Goal: Task Accomplishment & Management: Manage account settings

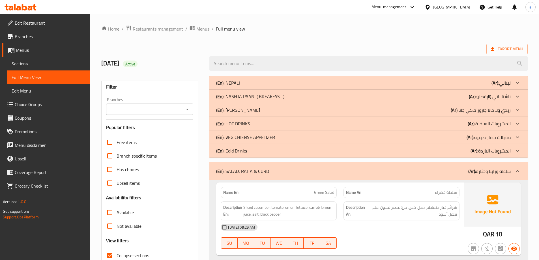
click at [202, 27] on span "Menus" at bounding box center [202, 28] width 13 height 7
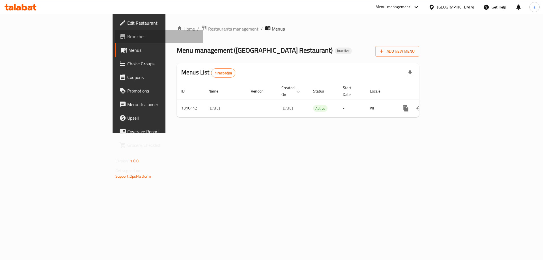
click at [127, 35] on span "Branches" at bounding box center [163, 36] width 72 height 7
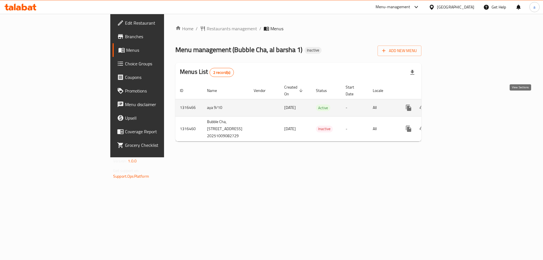
click at [453, 104] on icon "enhanced table" at bounding box center [449, 107] width 7 height 7
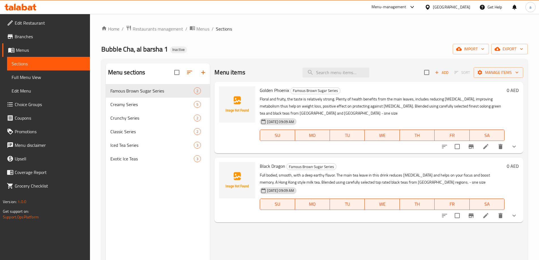
click at [488, 143] on li at bounding box center [486, 146] width 16 height 10
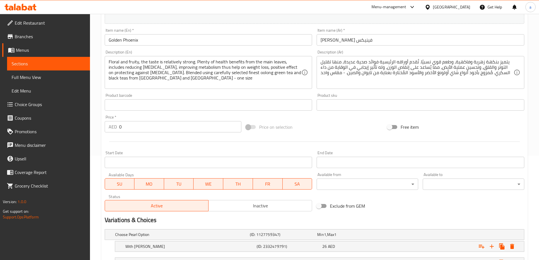
scroll to position [153, 0]
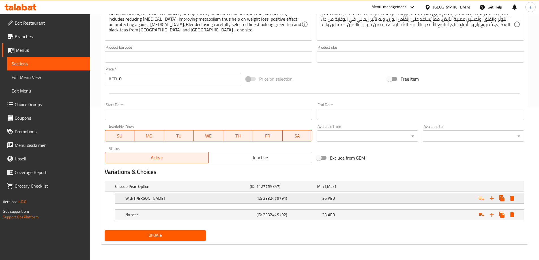
click at [349, 198] on div "26 AED" at bounding box center [353, 199] width 63 height 6
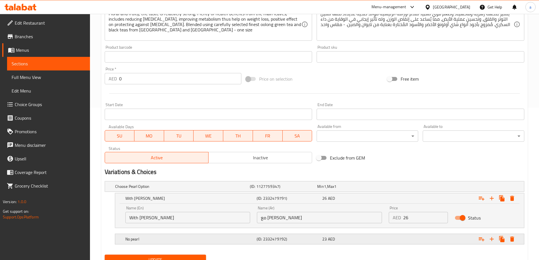
click at [355, 236] on div "23 AED" at bounding box center [353, 239] width 63 height 6
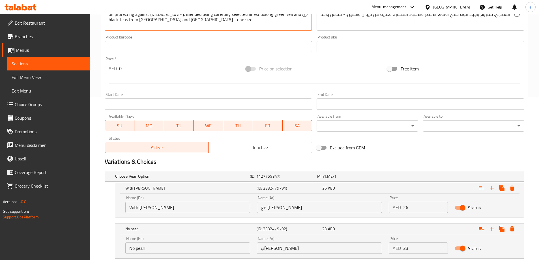
scroll to position [201, 0]
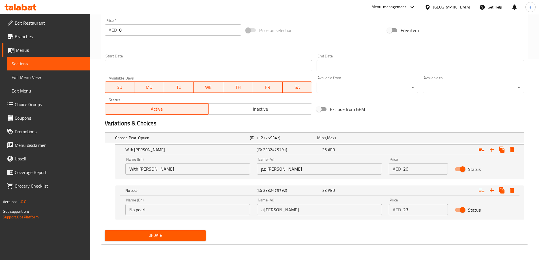
click at [202, 169] on input "With Boba pearl" at bounding box center [187, 168] width 125 height 11
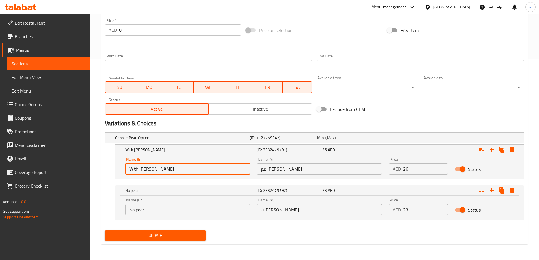
click at [198, 210] on input "No pearl" at bounding box center [187, 209] width 125 height 11
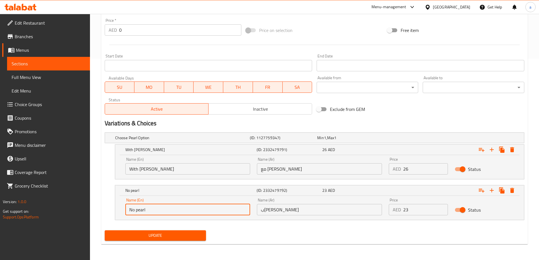
click at [200, 171] on input "With Boba pearl" at bounding box center [187, 168] width 125 height 11
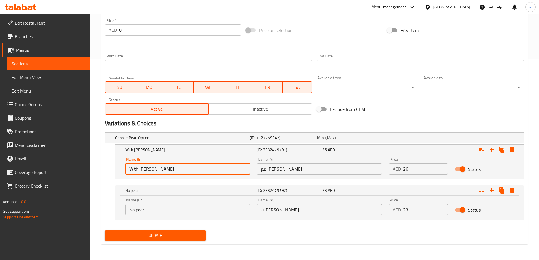
click at [207, 209] on input "No pearl" at bounding box center [187, 209] width 125 height 11
click at [204, 169] on input "With Boba pearl" at bounding box center [187, 168] width 125 height 11
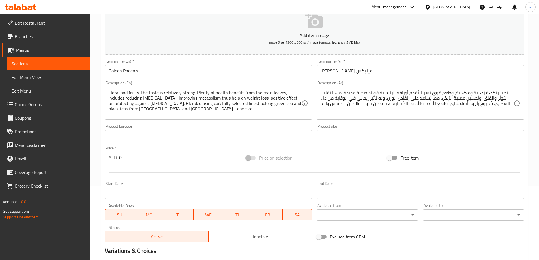
scroll to position [60, 0]
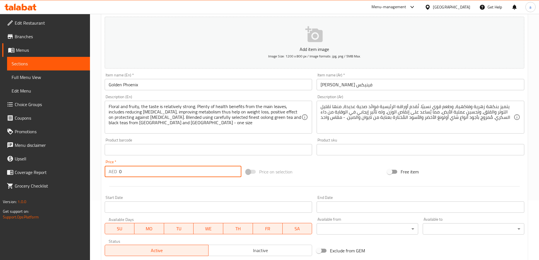
click at [163, 168] on input "0" at bounding box center [180, 171] width 123 height 11
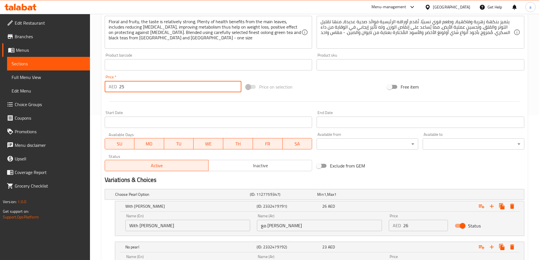
scroll to position [201, 0]
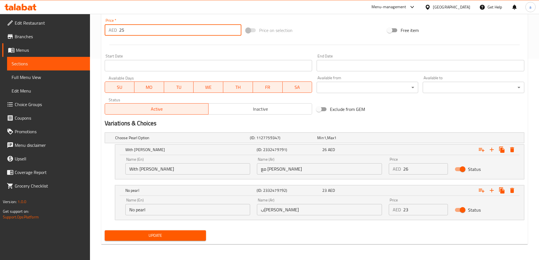
type input "25"
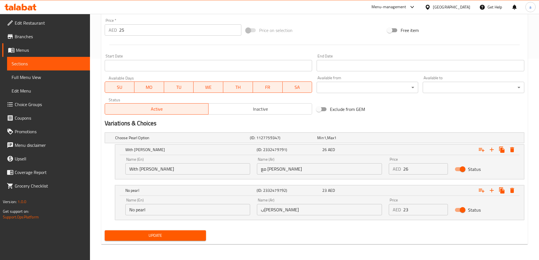
click at [220, 173] on input "With Boba pearl" at bounding box center [187, 168] width 125 height 11
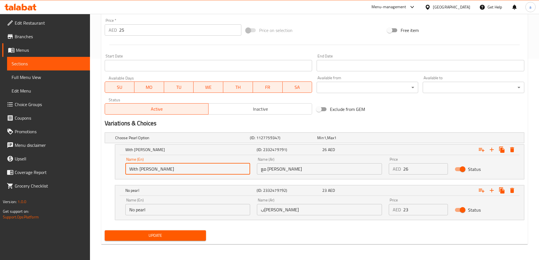
click at [220, 173] on input "With Boba pearl" at bounding box center [187, 168] width 125 height 11
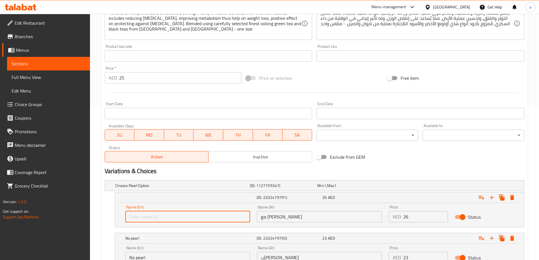
scroll to position [173, 0]
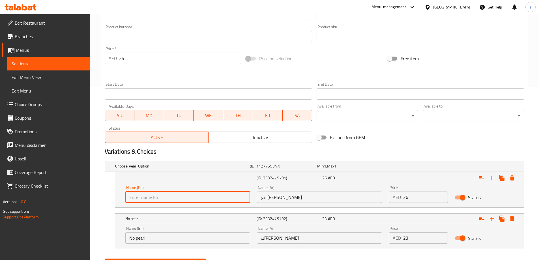
click at [177, 197] on input "text" at bounding box center [187, 197] width 125 height 11
paste input "Boba Pearl, Nata de coco +3 AED"
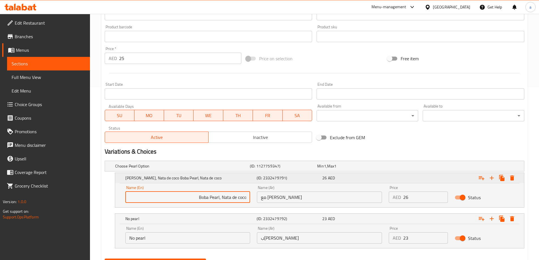
type input "Boba Pearl, Nata de coco Boba Pearl, Nata de coco"
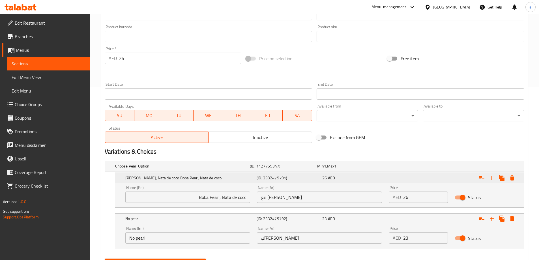
click at [206, 176] on h5 "Boba Pearl, Nata de coco Boba Pearl, Nata de coco" at bounding box center [189, 178] width 129 height 6
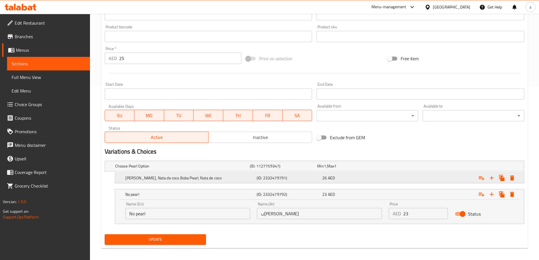
click at [206, 176] on h5 "Boba Pearl, Nata de coco Boba Pearl, Nata de coco" at bounding box center [189, 178] width 129 height 6
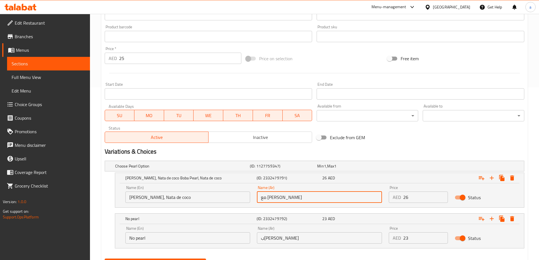
click at [292, 195] on input "مع بوبا بيرل" at bounding box center [319, 197] width 125 height 11
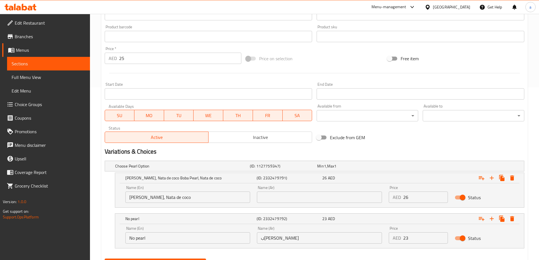
click at [332, 190] on div "Name (Ar) Name (Ar)" at bounding box center [319, 194] width 125 height 17
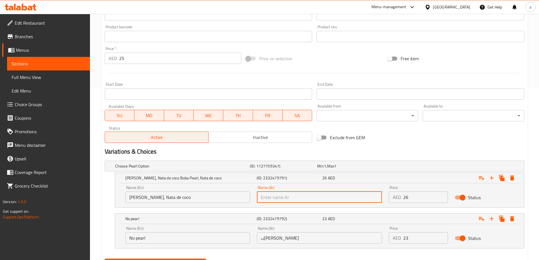
click at [330, 192] on input "text" at bounding box center [319, 197] width 125 height 11
paste input "بوبا بيرل، ناتا دي كوكو"
type input "بوبا بيرل، ناتا دي كوكو"
click at [423, 198] on input "26" at bounding box center [425, 197] width 45 height 11
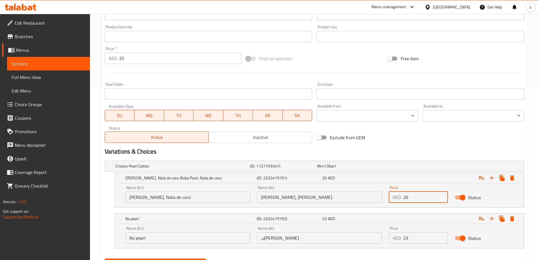
click at [423, 198] on input "26" at bounding box center [425, 197] width 45 height 11
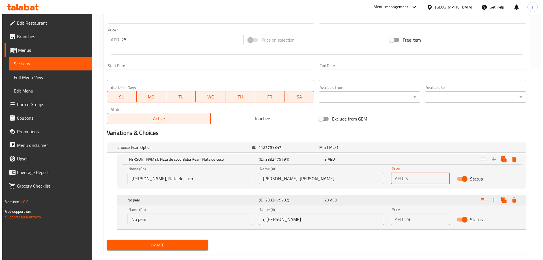
scroll to position [201, 0]
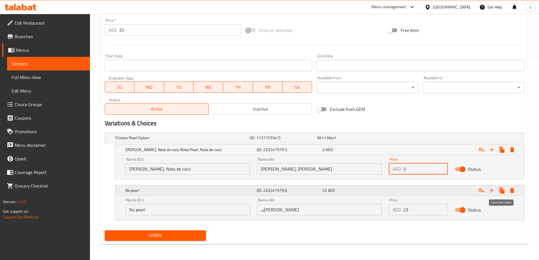
type input "3"
click at [508, 190] on button "Expand" at bounding box center [512, 190] width 10 height 10
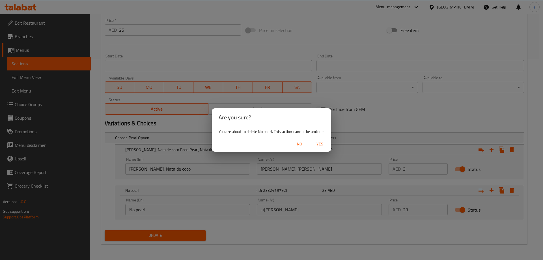
click at [324, 147] on span "Yes" at bounding box center [320, 144] width 14 height 7
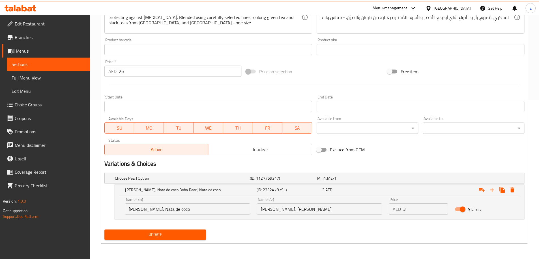
scroll to position [160, 0]
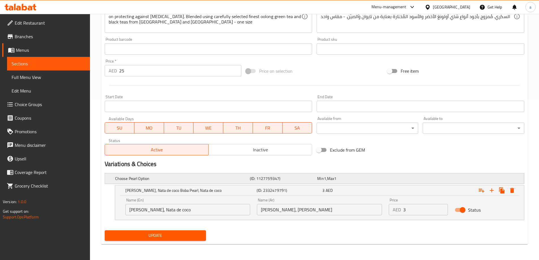
click at [321, 178] on span "Min" at bounding box center [320, 178] width 7 height 7
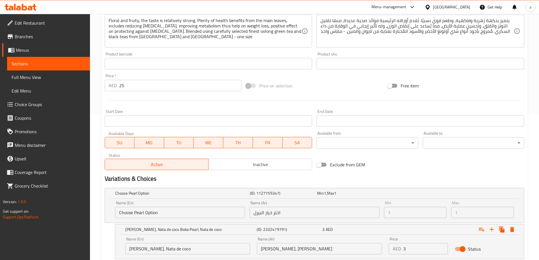
scroll to position [132, 0]
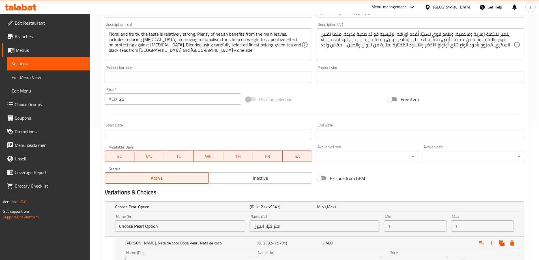
click at [41, 108] on span "Choice Groups" at bounding box center [50, 104] width 71 height 7
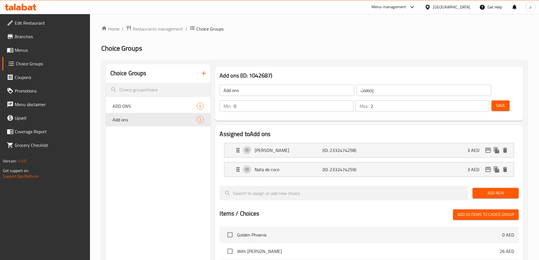
click at [199, 72] on button "button" at bounding box center [204, 73] width 14 height 14
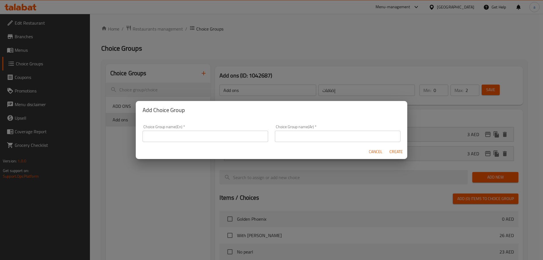
click at [184, 136] on input "text" at bounding box center [206, 136] width 126 height 11
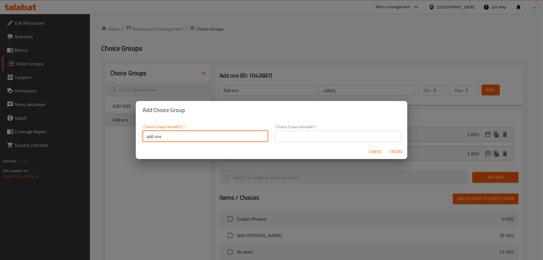
type input "add ons"
click at [319, 140] on input "text" at bounding box center [338, 136] width 126 height 11
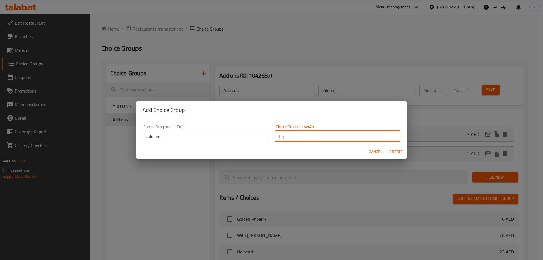
type input "h"
type input "اضافات"
click at [401, 154] on span "Create" at bounding box center [396, 151] width 14 height 7
type input "add ons"
type input "اضافات"
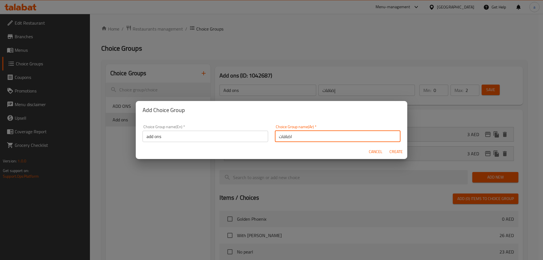
type input "0"
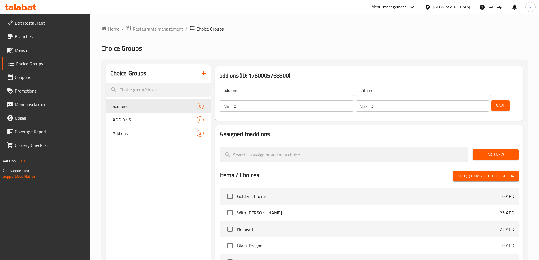
click at [492, 100] on button "Save" at bounding box center [501, 105] width 18 height 10
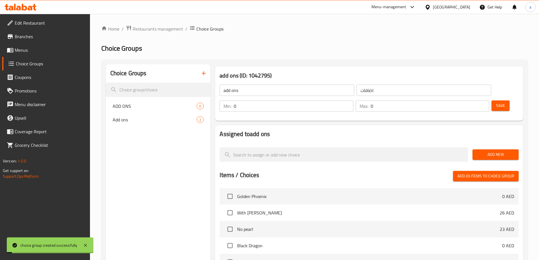
click at [368, 103] on p "Max:" at bounding box center [364, 106] width 9 height 7
click at [464, 100] on div "Max: 0 ​" at bounding box center [423, 105] width 134 height 11
click at [465, 100] on div "Max: 0 ​" at bounding box center [423, 105] width 134 height 11
type input "0"
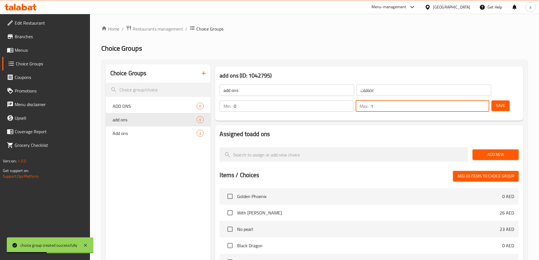
type input "1"
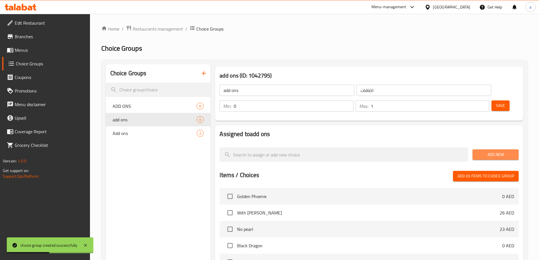
click at [504, 149] on button "Add New" at bounding box center [496, 154] width 46 height 10
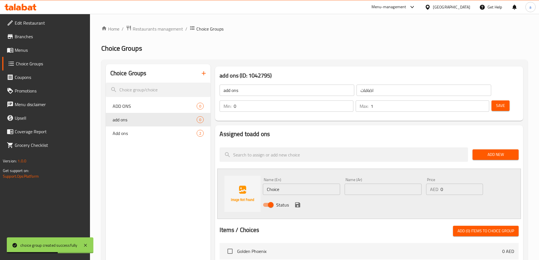
click at [310, 184] on input "Choice" at bounding box center [301, 189] width 77 height 11
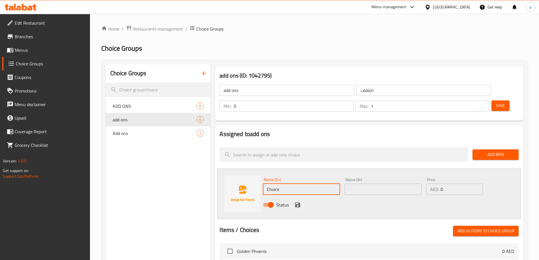
click at [289, 184] on input "Choice" at bounding box center [301, 189] width 77 height 11
paste input "Boba Pearl, Nata de Coco"
type input "Boba Pearl, Nata de Coco"
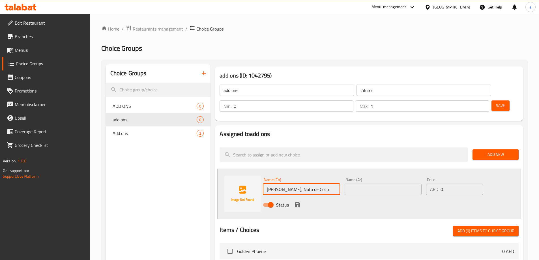
click at [344, 175] on div "Name (Ar) Name (Ar)" at bounding box center [382, 186] width 81 height 22
click at [349, 184] on input "text" at bounding box center [383, 189] width 77 height 11
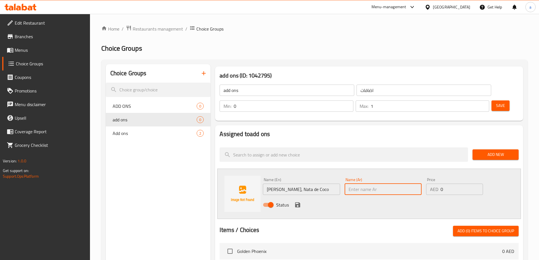
click at [371, 184] on input "text" at bounding box center [383, 189] width 77 height 11
paste input "بوبا بيرل، ناتا دي كوكو"
type input "بوبا بيرل، ناتا دي كوكو"
click at [444, 184] on input "0" at bounding box center [462, 189] width 42 height 11
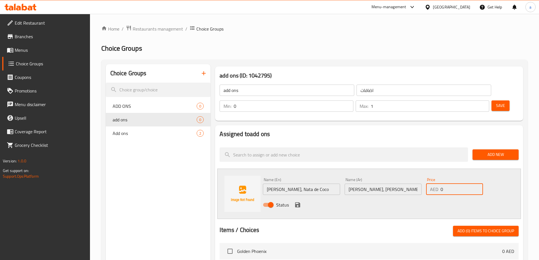
click at [444, 184] on input "0" at bounding box center [462, 189] width 42 height 11
type input "3"
click at [297, 197] on div "Status" at bounding box center [383, 204] width 245 height 15
click at [298, 202] on icon "save" at bounding box center [297, 204] width 5 height 5
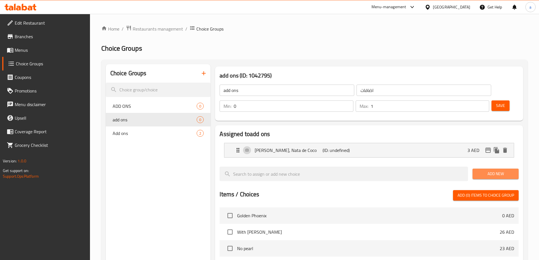
click at [492, 170] on span "Add New" at bounding box center [495, 173] width 37 height 7
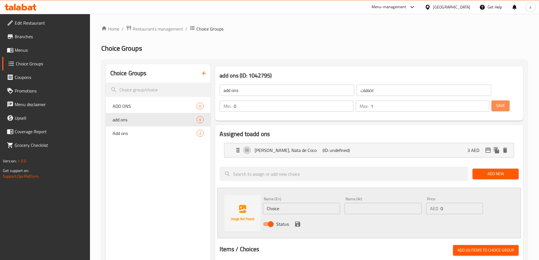
click at [496, 102] on span "Save" at bounding box center [500, 105] width 9 height 7
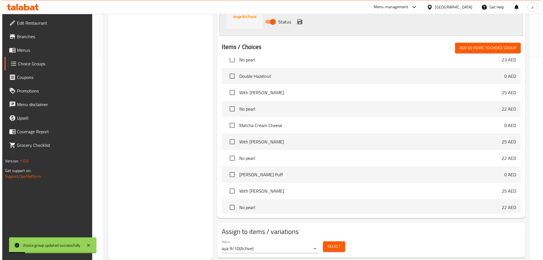
scroll to position [113, 0]
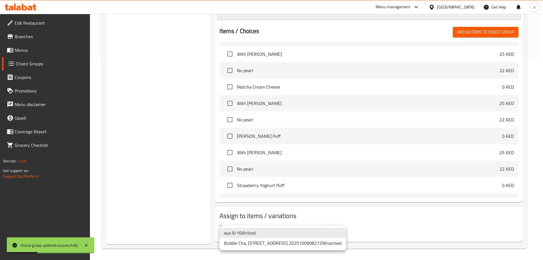
click at [276, 233] on li "aya 9/10 ( Active )" at bounding box center [283, 233] width 127 height 10
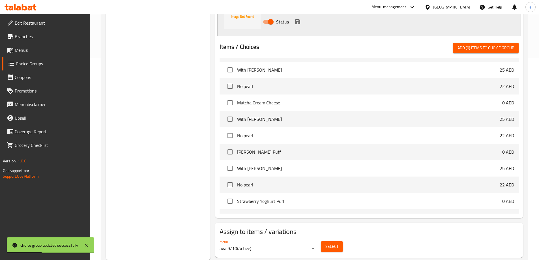
click at [327, 243] on span "Select" at bounding box center [331, 246] width 13 height 7
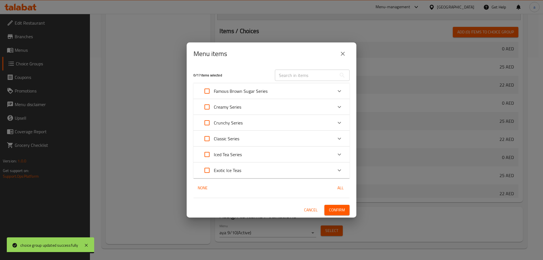
click at [338, 153] on icon "Expand" at bounding box center [339, 154] width 7 height 7
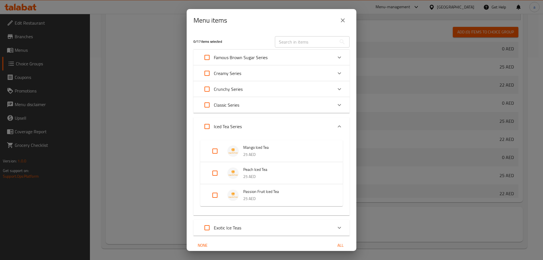
click at [212, 150] on input "Expand" at bounding box center [215, 151] width 14 height 14
checkbox input "true"
click at [215, 167] on div "Peach Iced Tea 25 AED" at bounding box center [271, 178] width 143 height 22
click at [214, 185] on li "Peach Iced Tea 25 AED" at bounding box center [271, 178] width 129 height 20
click at [219, 174] on input "Expand" at bounding box center [215, 178] width 14 height 14
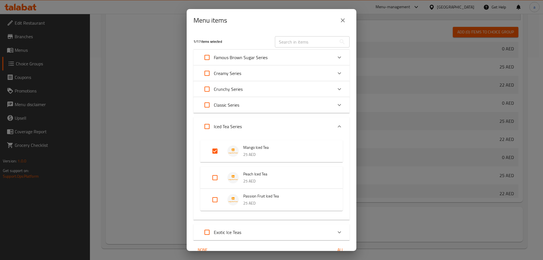
checkbox input "true"
click at [214, 200] on input "Expand" at bounding box center [215, 205] width 14 height 14
checkbox input "true"
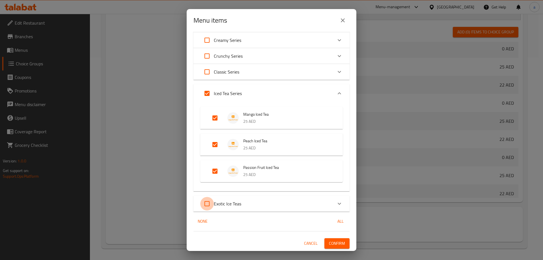
click at [208, 204] on input "Expand" at bounding box center [207, 204] width 14 height 14
checkbox input "true"
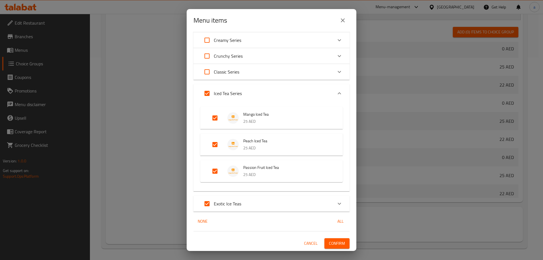
click at [265, 207] on div "Exotic Ice Teas" at bounding box center [266, 204] width 132 height 14
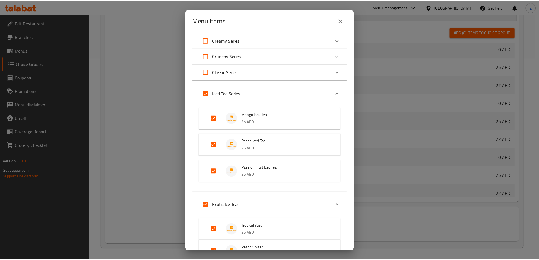
scroll to position [115, 0]
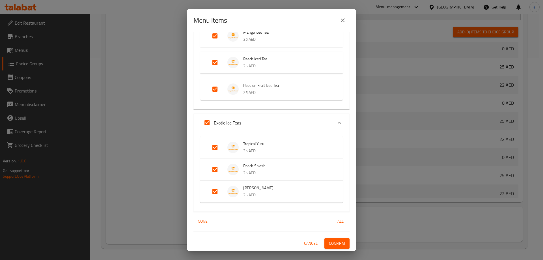
click at [336, 247] on span "Confirm" at bounding box center [337, 243] width 16 height 7
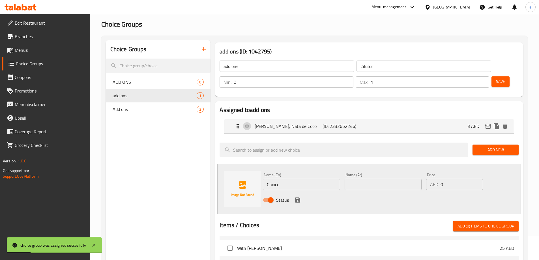
scroll to position [0, 0]
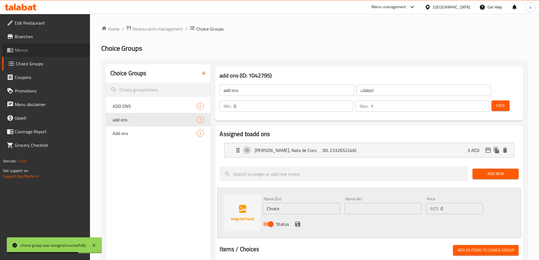
click at [33, 48] on span "Menus" at bounding box center [50, 50] width 71 height 7
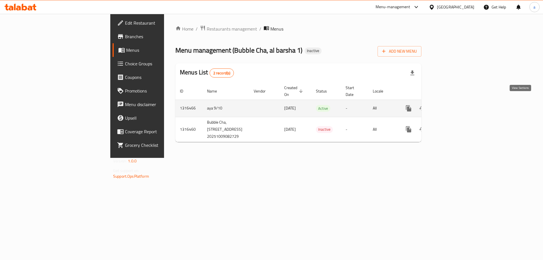
click at [456, 102] on link "enhanced table" at bounding box center [450, 109] width 14 height 14
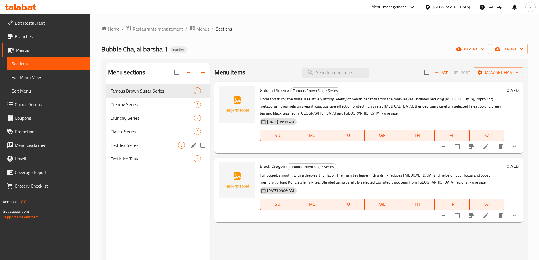
click at [172, 149] on div "Iced Tea Series 3" at bounding box center [158, 145] width 104 height 14
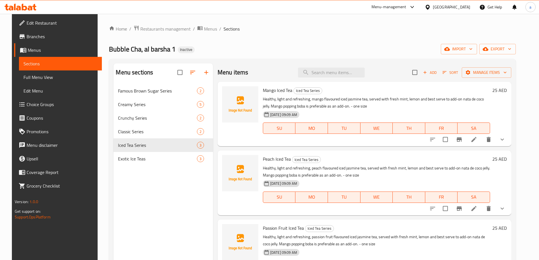
click at [506, 141] on icon "show more" at bounding box center [502, 139] width 7 height 7
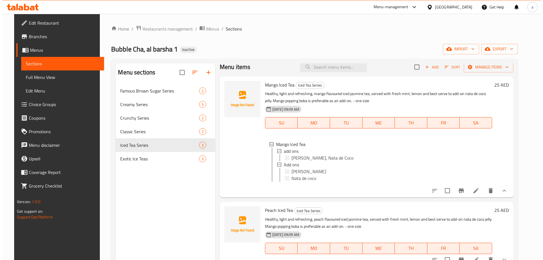
scroll to position [22, 0]
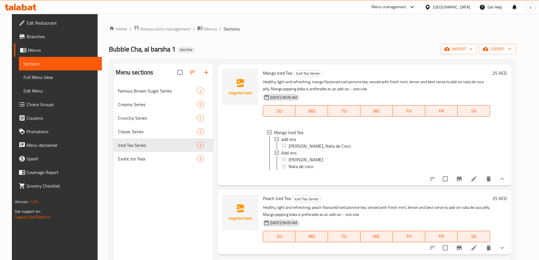
click at [482, 174] on li at bounding box center [474, 179] width 16 height 10
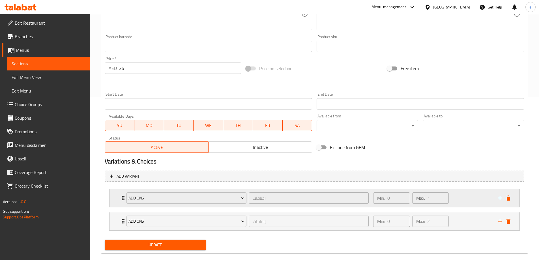
scroll to position [172, 0]
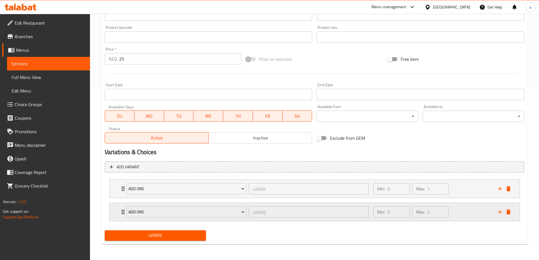
click at [476, 213] on div "Min: 0 ​ Max: 2 ​" at bounding box center [432, 212] width 125 height 18
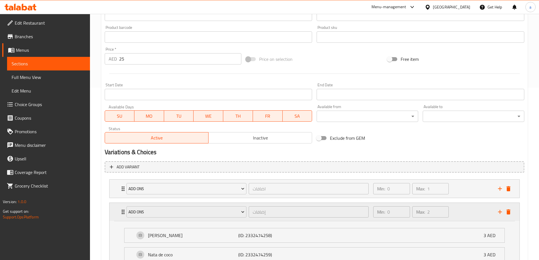
scroll to position [222, 0]
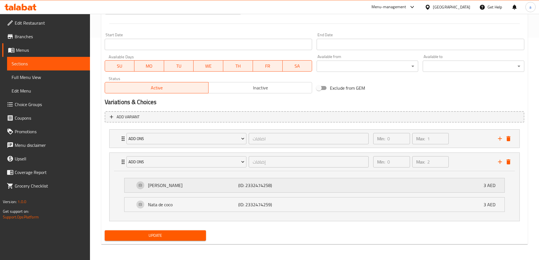
click at [313, 183] on div "Boba Pearl (ID: 2332474258) 3 AED" at bounding box center [316, 185] width 363 height 14
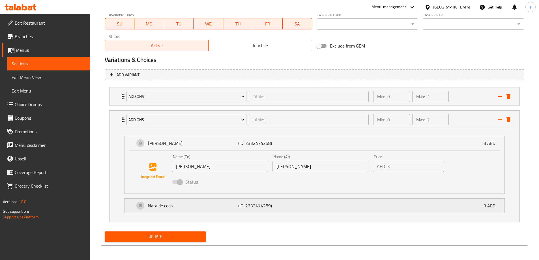
scroll to position [266, 0]
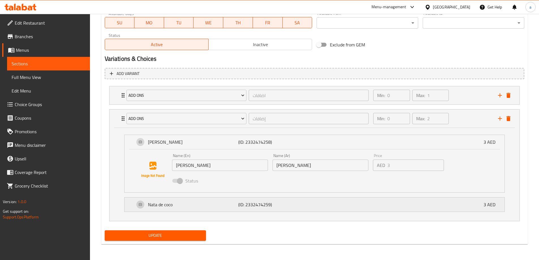
click at [313, 198] on div "Nata de coco (ID: 2332474259) 3 AED" at bounding box center [316, 205] width 363 height 14
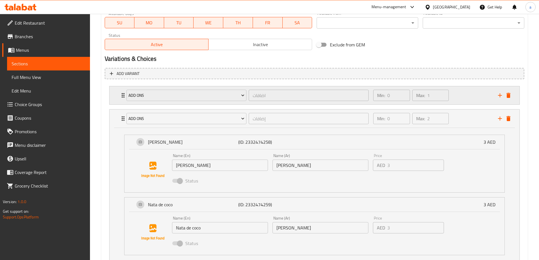
click at [467, 96] on div "Min: 0 ​ Max: 1 ​" at bounding box center [432, 95] width 125 height 18
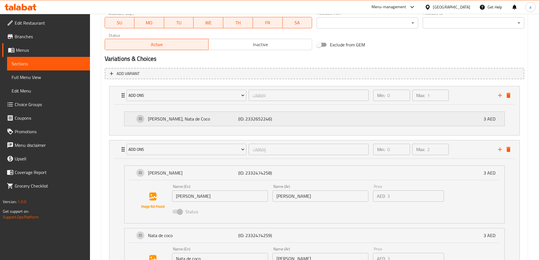
click at [342, 119] on div "Boba Pearl, Nata de Coco (ID: 2332652246) 3 AED" at bounding box center [316, 119] width 363 height 14
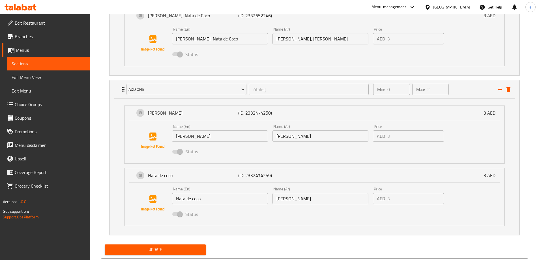
scroll to position [383, 0]
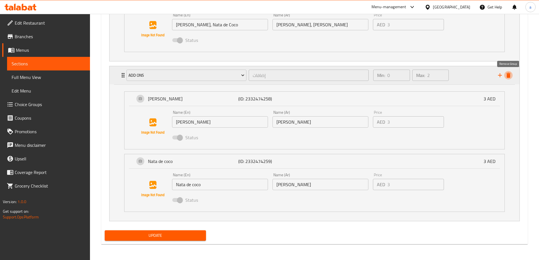
click at [510, 77] on icon "delete" at bounding box center [508, 75] width 7 height 7
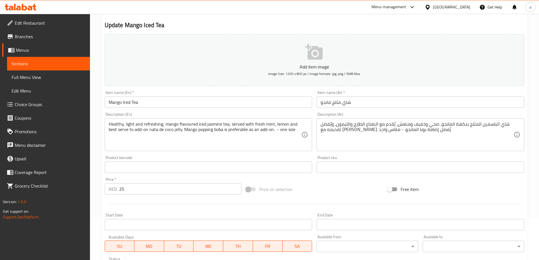
scroll to position [0, 0]
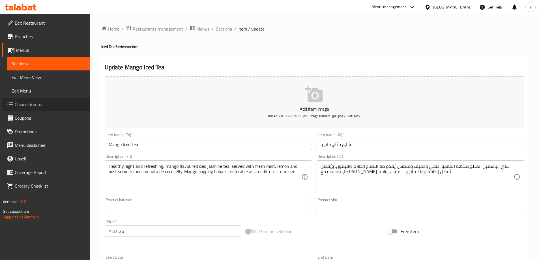
click at [25, 106] on span "Choice Groups" at bounding box center [50, 104] width 71 height 7
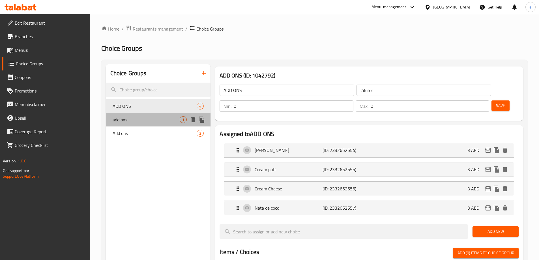
click at [160, 124] on div "add ons 1" at bounding box center [158, 120] width 105 height 14
type input "add ons"
type input "اضافات"
type input "1"
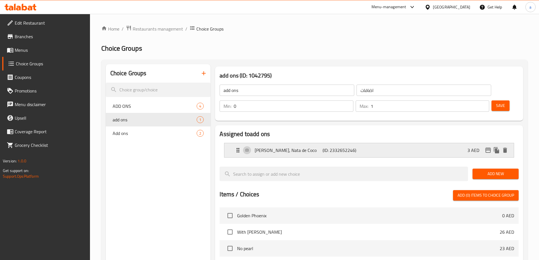
click at [280, 147] on p "Boba Pearl, Nata de Coco" at bounding box center [289, 150] width 68 height 7
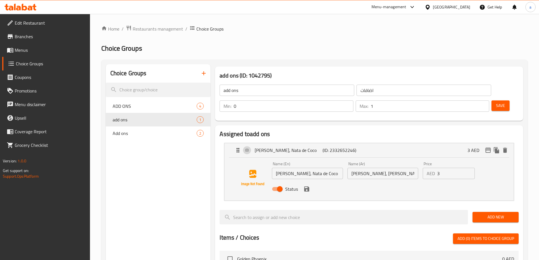
click at [327, 168] on input "Boba Pearl, Nata de Coco" at bounding box center [307, 173] width 71 height 11
type input "Boba Pearl"
drag, startPoint x: 377, startPoint y: 161, endPoint x: 349, endPoint y: 162, distance: 27.8
click at [349, 168] on input "بوبا بيرل، ناتا دي كوكو" at bounding box center [382, 173] width 71 height 11
click at [310, 181] on div "Status" at bounding box center [383, 188] width 226 height 15
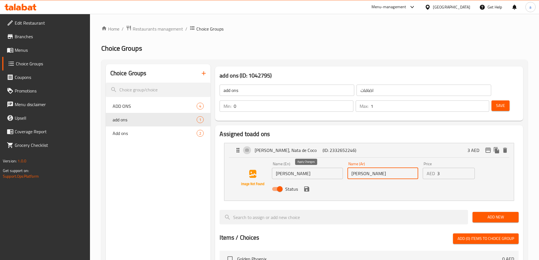
click at [308, 186] on icon "save" at bounding box center [306, 188] width 5 height 5
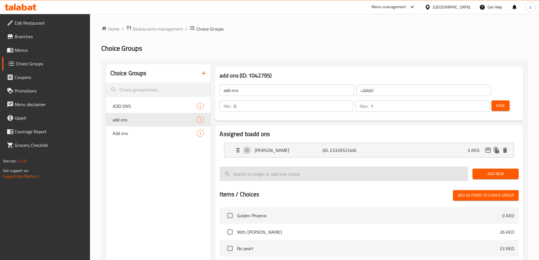
type input "بوبا بيرل"
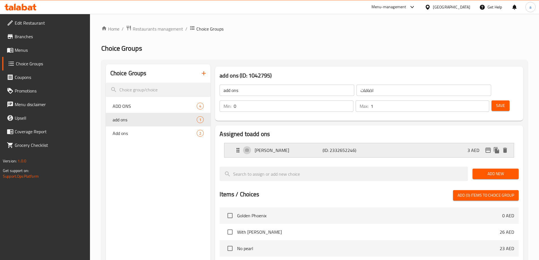
click at [363, 147] on p "(ID: 2332652246)" at bounding box center [345, 150] width 45 height 7
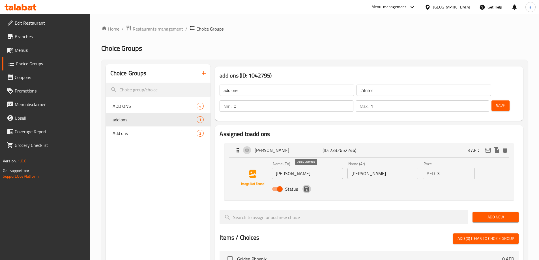
click at [306, 186] on icon "save" at bounding box center [306, 188] width 5 height 5
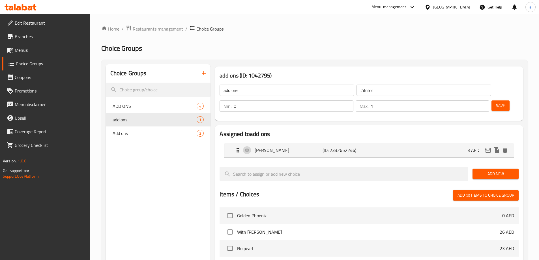
click at [475, 169] on button "Add New" at bounding box center [496, 174] width 46 height 10
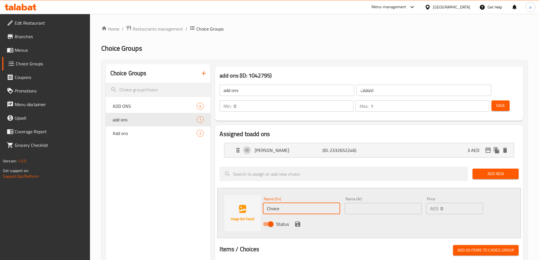
click at [310, 203] on input "Choice" at bounding box center [301, 208] width 77 height 11
click at [272, 203] on input "text" at bounding box center [301, 208] width 77 height 11
type input "n"
type input "Nata de coco"
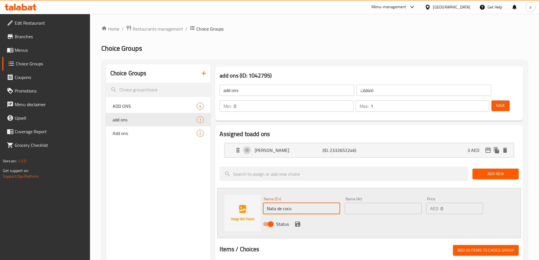
click at [391, 203] on input "text" at bounding box center [383, 208] width 77 height 11
click at [365, 203] on input "text" at bounding box center [383, 208] width 77 height 11
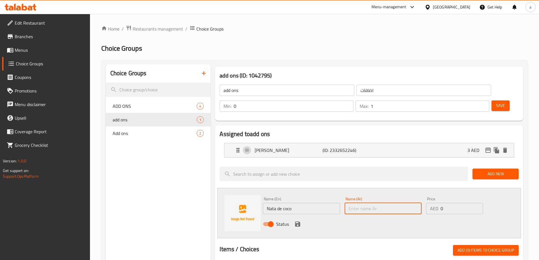
paste input "ناتا دي كوكو"
type input "ناتا دي كوكو"
click at [438, 205] on p "AED" at bounding box center [434, 208] width 8 height 7
click at [450, 203] on input "0" at bounding box center [462, 208] width 42 height 11
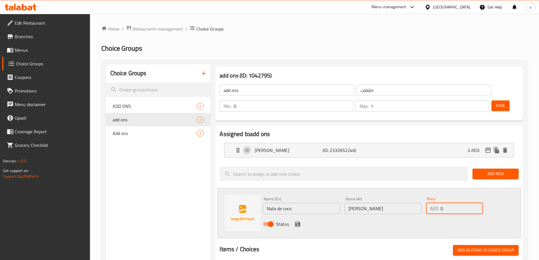
click at [450, 203] on input "0" at bounding box center [462, 208] width 42 height 11
type input "3"
click at [299, 222] on icon "save" at bounding box center [297, 224] width 5 height 5
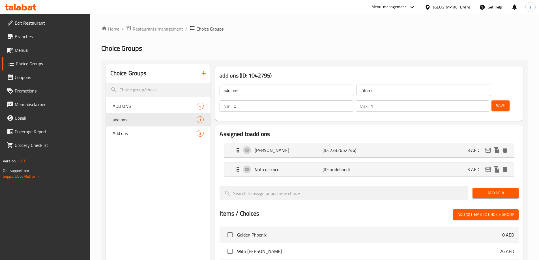
click at [496, 102] on span "Save" at bounding box center [500, 105] width 9 height 7
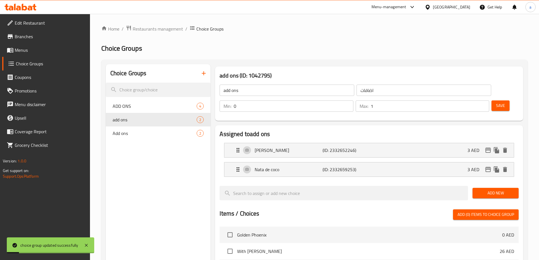
click at [466, 100] on input "1" at bounding box center [430, 105] width 119 height 11
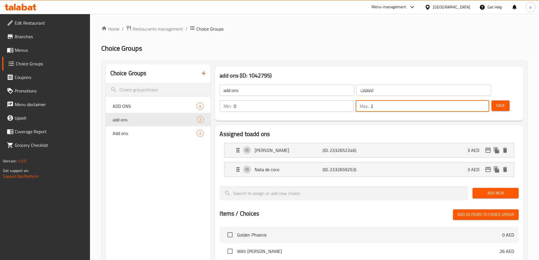
type input "2"
click at [496, 102] on span "Save" at bounding box center [500, 105] width 9 height 7
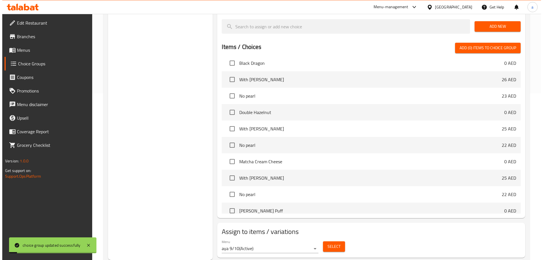
scroll to position [85, 0]
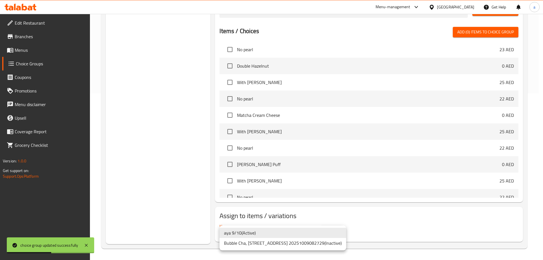
click at [357, 230] on div at bounding box center [271, 130] width 543 height 260
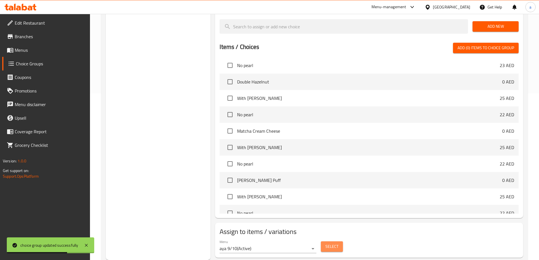
click at [331, 243] on span "Select" at bounding box center [331, 246] width 13 height 7
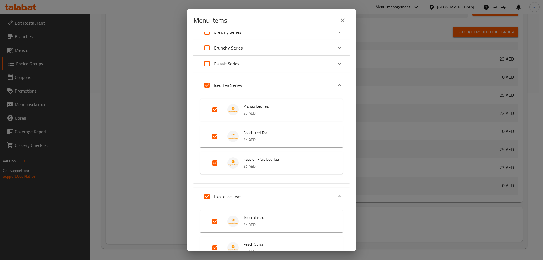
scroll to position [39, 0]
click at [211, 86] on input "Expand" at bounding box center [207, 87] width 14 height 14
checkbox input "false"
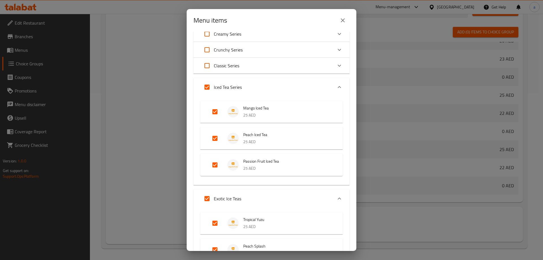
checkbox input "false"
click at [211, 84] on input "Expand" at bounding box center [207, 87] width 14 height 14
checkbox input "true"
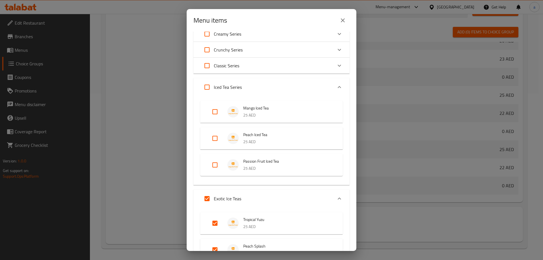
checkbox input "true"
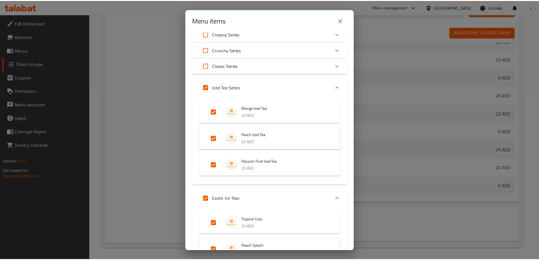
scroll to position [124, 0]
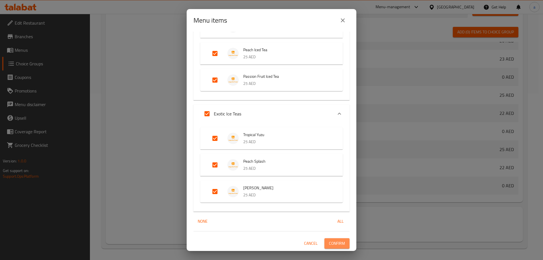
click at [329, 241] on span "Confirm" at bounding box center [337, 243] width 16 height 7
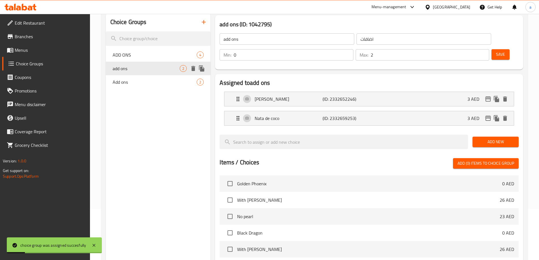
scroll to position [0, 0]
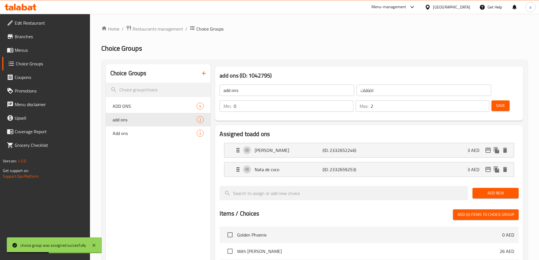
click at [40, 48] on span "Menus" at bounding box center [50, 50] width 71 height 7
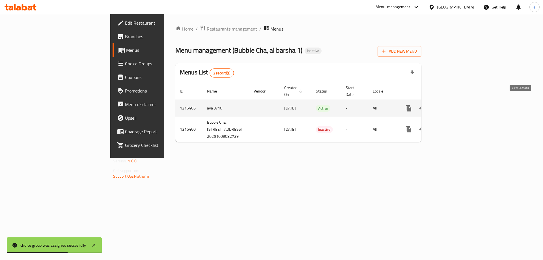
click at [453, 105] on icon "enhanced table" at bounding box center [449, 108] width 7 height 7
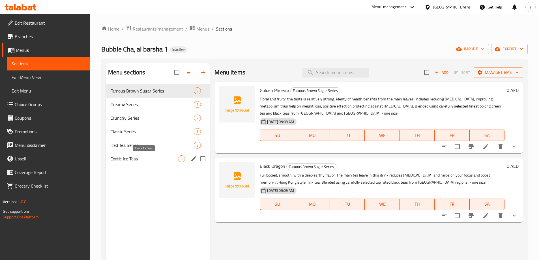
click at [145, 161] on span "Exotic Ice Teas" at bounding box center [144, 158] width 68 height 7
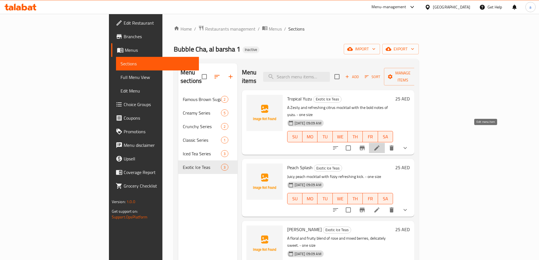
click at [380, 145] on icon at bounding box center [377, 148] width 7 height 7
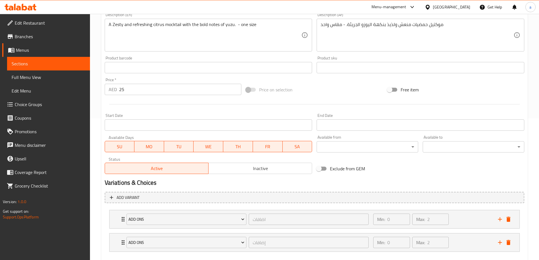
scroll to position [172, 0]
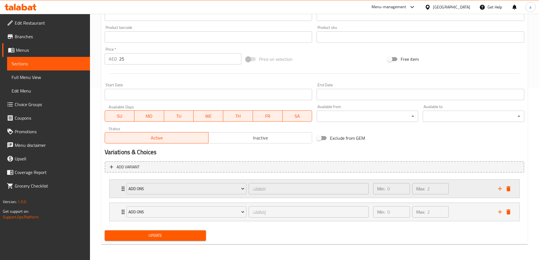
click at [473, 190] on div "Min: 0 ​ Max: 2 ​" at bounding box center [432, 189] width 125 height 18
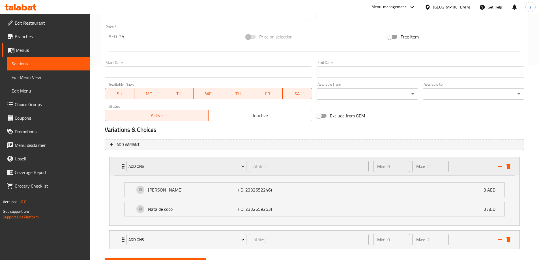
scroll to position [222, 0]
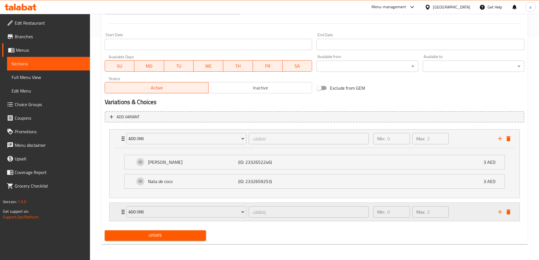
click at [472, 219] on div "Min: 0 ​ Max: 2 ​" at bounding box center [432, 212] width 125 height 18
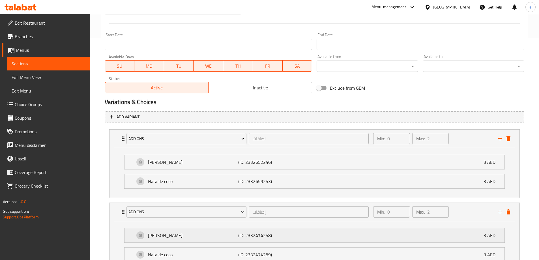
scroll to position [273, 0]
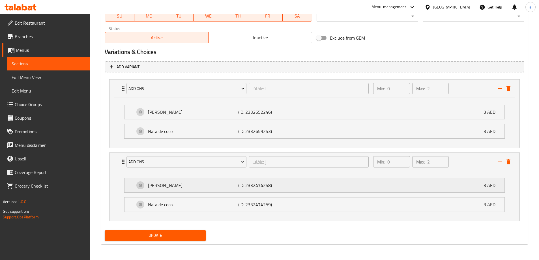
click at [411, 185] on div "Boba Pearl (ID: 2332474258) 3 AED" at bounding box center [316, 185] width 363 height 14
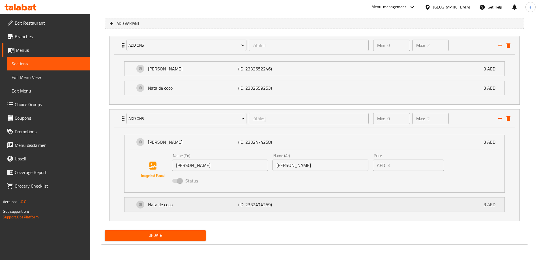
click at [322, 201] on div "Nata de coco (ID: 2332474259) 3 AED" at bounding box center [316, 205] width 363 height 14
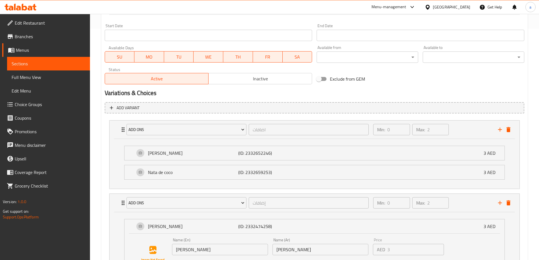
scroll to position [231, 0]
click at [291, 154] on p "(ID: 2332652246)" at bounding box center [268, 153] width 60 height 7
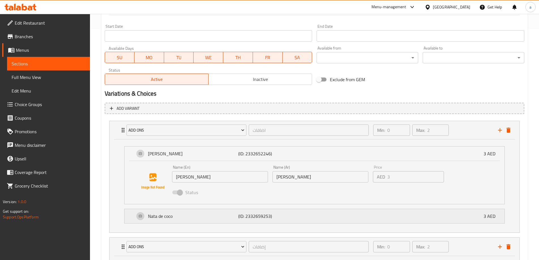
drag, startPoint x: 301, startPoint y: 218, endPoint x: 297, endPoint y: 212, distance: 7.1
click at [301, 217] on div "Nata de coco (ID: 2332659253) 3 AED" at bounding box center [316, 216] width 363 height 14
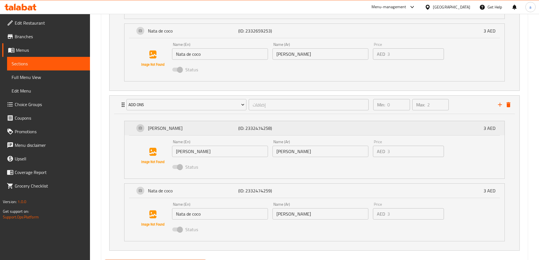
scroll to position [361, 0]
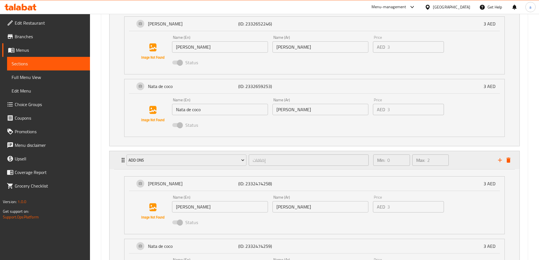
click at [510, 165] on div "Add ons إضافات ​ Min: 0 ​ Max: 2 ​" at bounding box center [316, 160] width 393 height 18
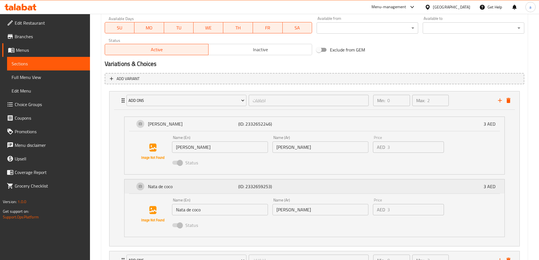
scroll to position [309, 0]
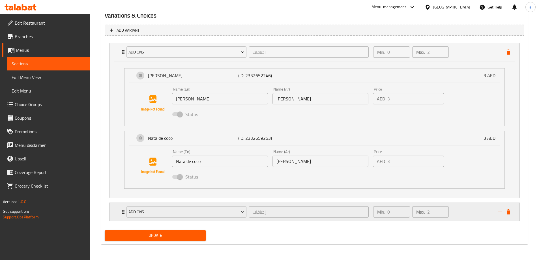
click at [462, 205] on div "Min: 0 ​ Max: 2 ​" at bounding box center [432, 212] width 125 height 18
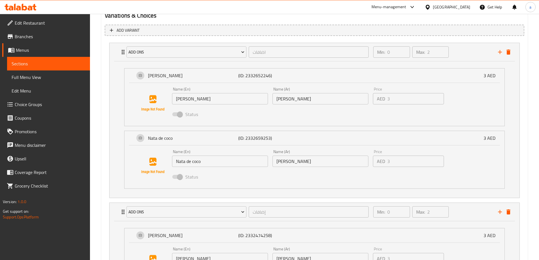
scroll to position [422, 0]
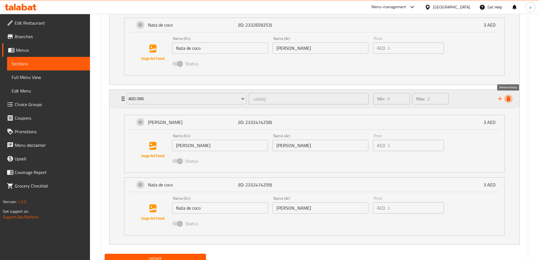
click at [509, 100] on icon "delete" at bounding box center [509, 98] width 4 height 5
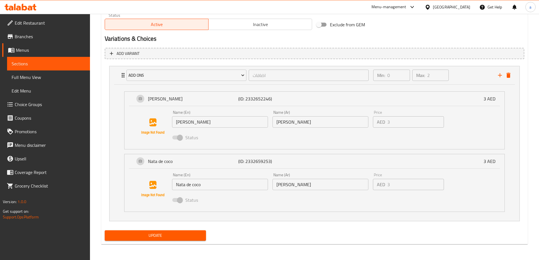
scroll to position [286, 0]
click at [471, 88] on ul "Boba Pearl (ID: 2332652246) 3 AED Name (En) Boba Pearl Name (En) Name (Ar) بوبا…" at bounding box center [315, 152] width 390 height 130
click at [472, 82] on div "Min: 0 ​ Max: 2 ​" at bounding box center [432, 75] width 125 height 18
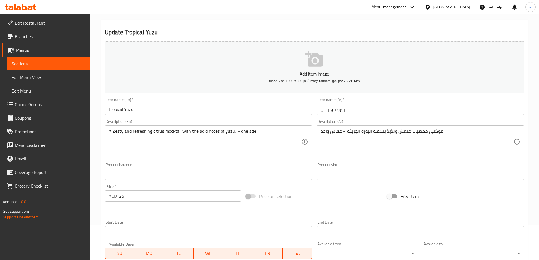
scroll to position [113, 0]
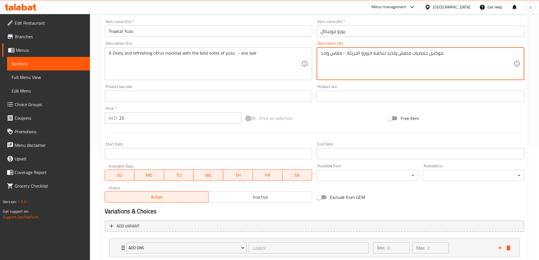
click at [418, 54] on textarea "موكتيل حمضيات منعش ولذيذ بنكهة اليوزو الجريئة. - مقاس واحد" at bounding box center [417, 63] width 193 height 27
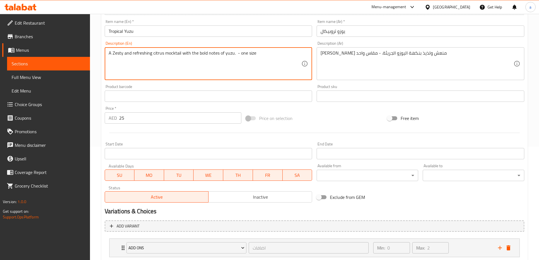
click at [236, 60] on textarea "A Zesty and refreshing citrus mocktail with the bold notes of yuzu. - one size" at bounding box center [205, 63] width 193 height 27
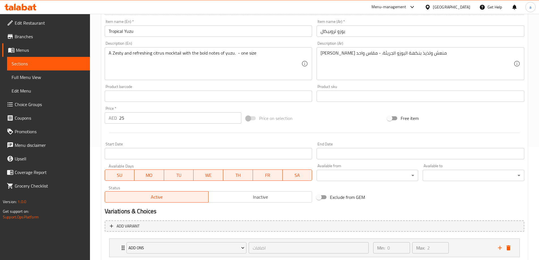
click at [266, 62] on textarea "A Zesty and refreshing citrus mocktail with the bold notes of yuzu. - one size" at bounding box center [205, 63] width 193 height 27
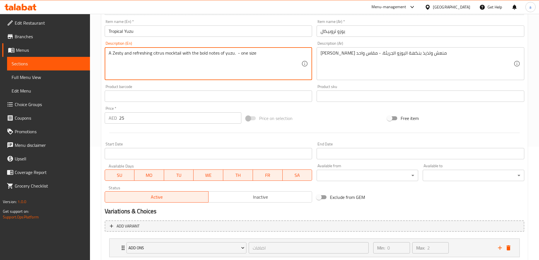
click at [266, 62] on textarea "A Zesty and refreshing citrus mocktail with the bold notes of yuzu. - one size" at bounding box center [205, 63] width 193 height 27
click at [212, 57] on textarea "A Zesty and refreshing citrus mocktail with the bold notes of yuzu. - one size" at bounding box center [205, 63] width 193 height 27
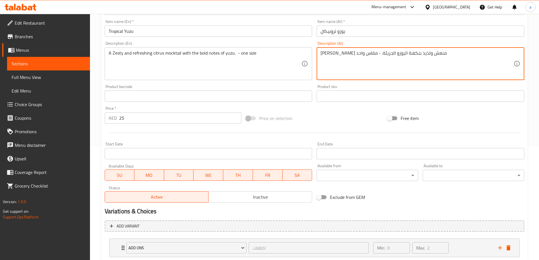
click at [408, 70] on textarea "موكتيل زيستي منعش ولذيذ بنكهة اليوزو الجريئة. - مقاس واحد" at bounding box center [417, 63] width 193 height 27
click at [398, 69] on textarea "موكتيل زيستي منعش ولذيذ بنكهة اليوزو الجريئة. - مقاس واحد" at bounding box center [417, 63] width 193 height 27
click at [433, 57] on textarea "موكتيل زيستي منعش ولذيذ بنكهة اليوزو الجريئة. - مقاس واحد" at bounding box center [417, 63] width 193 height 27
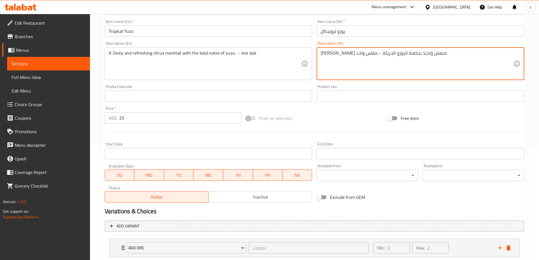
click at [433, 57] on textarea "موكتيل زيستي منعش ولذيذ بنكهة اليوزو الجريئة. - مقاس واحد" at bounding box center [417, 63] width 193 height 27
paste textarea "وكتيل حمضيات منعش ولذيذ مع نكهات"
click at [394, 53] on textarea "كوكتيل حمضيات منعش ولذيذ مع نكهات اليوزو الجريئة. - مقاس واحد" at bounding box center [417, 63] width 193 height 27
click at [398, 54] on textarea "كوكتيل حمضيات منعش ولذيذ مع نكهات اليوزو الجريئة. - مقاس واحد" at bounding box center [417, 63] width 193 height 27
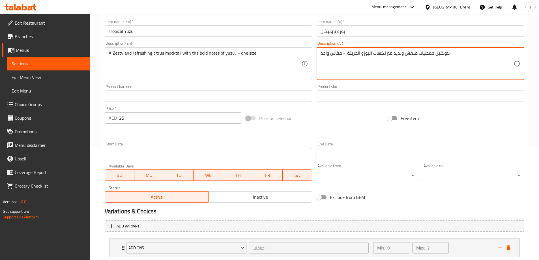
click at [399, 53] on textarea "كوكتيل حمضيات منعش ولذيذ مع نكهات اليوزو الجريئة. - مقاس واحد" at bounding box center [417, 63] width 193 height 27
click at [364, 66] on textarea "كوكتيل حمضيات منعش زيستي مع نكهات اليوزو الجريئة. - مقاس واحد" at bounding box center [417, 63] width 193 height 27
click at [374, 51] on textarea "كوكتيل حمضيات منعش زيستي مع نكهات اليوزو الجريئة. - مقاس واحد" at bounding box center [417, 63] width 193 height 27
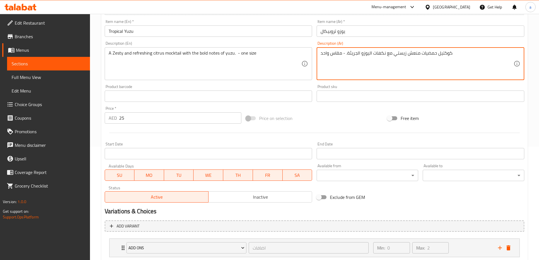
click at [374, 51] on textarea "كوكتيل حمضيات منعش زيستي مع نكهات اليوزو الجريئة. - مقاس واحد" at bounding box center [417, 63] width 193 height 27
click at [376, 55] on textarea "كوكتيل حمضيات منعش زيستي مع نكهات اليوزو الجريئة. - مقاس واحد" at bounding box center [417, 63] width 193 height 27
drag, startPoint x: 361, startPoint y: 54, endPoint x: 375, endPoint y: 61, distance: 15.5
click at [375, 61] on textarea "كوكتيل حمضيات منعش زيستي مع نوتس اليوزو الجريئة. - مقاس واحد" at bounding box center [417, 63] width 193 height 27
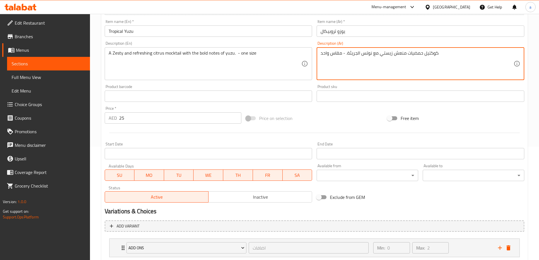
click at [346, 55] on textarea "كوكتيل حمضيات منعش زيستي مع نوتس الجريئة. - مقاس واحد" at bounding box center [417, 63] width 193 height 27
click at [359, 52] on textarea "كوكتيل حمضيات منعش زيستي مع نوتس الجريئة. - مقاس واحد" at bounding box center [417, 63] width 193 height 27
click at [358, 53] on textarea "كوكتيل حمضيات منعش زيستي مع نوتس الجريئة. - مقاس واحد" at bounding box center [417, 63] width 193 height 27
click at [360, 54] on textarea "كوكتيل حمضيات منعش زيستي مع نوتس الجريئة. - مقاس واحد" at bounding box center [417, 63] width 193 height 27
click at [358, 53] on textarea "كوكتيل حمضيات منعش زيستي مع نوتس الجريئة. - مقاس واحد" at bounding box center [417, 63] width 193 height 27
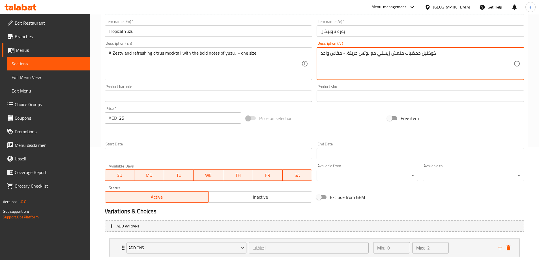
click at [346, 53] on textarea "كوكتيل حمضيات منعش زيستي مع نوتس جريئة. - مقاس واحد" at bounding box center [417, 63] width 193 height 27
paste textarea "اليوزو"
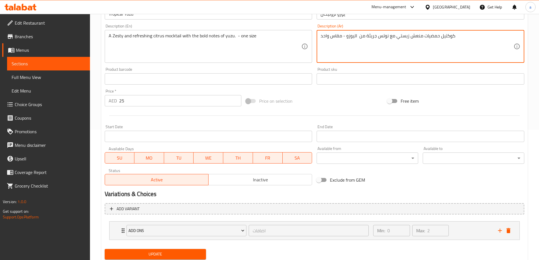
scroll to position [149, 0]
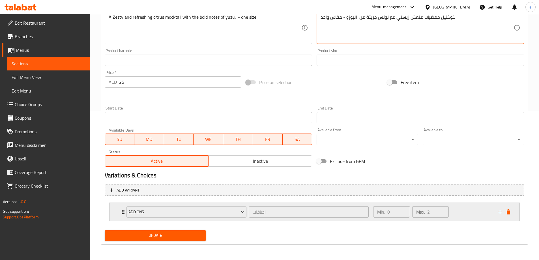
click at [455, 219] on div "Min: 0 ​ Max: 2 ​" at bounding box center [432, 212] width 125 height 18
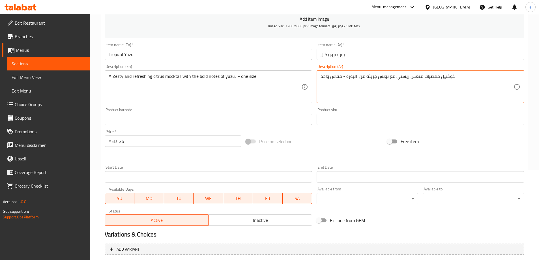
scroll to position [88, 0]
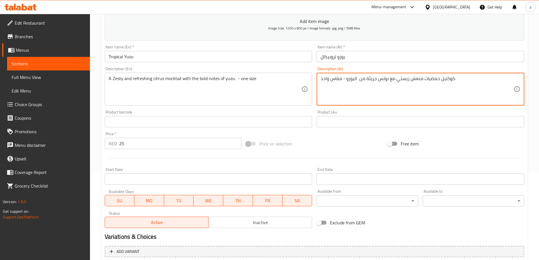
click at [458, 76] on textarea "كوكتيل حمضيات منعش زيستي مع نوتس جريئة من اليوزو - مقاس واحد" at bounding box center [417, 89] width 193 height 27
click at [321, 80] on textarea "كوكتيل حمضيات منعش زيستي مع نوتس جريئة من اليوزو - مقاس واحد" at bounding box center [417, 89] width 193 height 27
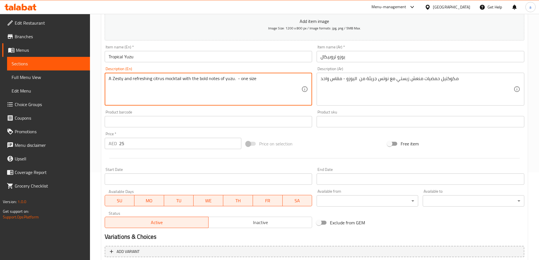
click at [174, 93] on textarea "A Zesty and refreshing citrus mocktail with the bold notes of yuzu. - one size" at bounding box center [205, 89] width 193 height 27
click at [176, 72] on div "Description (En) A Zesty and refreshing citrus mocktail with the bold notes of …" at bounding box center [209, 86] width 208 height 39
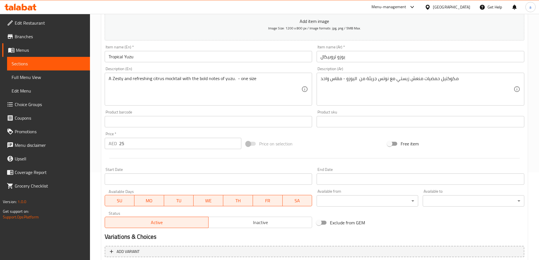
click at [174, 75] on div "A Zesty and refreshing citrus mocktail with the bold notes of yuzu. - one size …" at bounding box center [209, 89] width 208 height 33
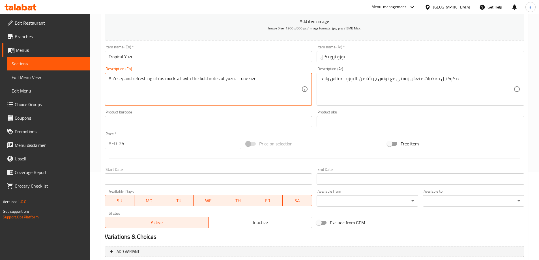
click at [172, 78] on textarea "A Zesty and refreshing citrus mocktail with the bold notes of yuzu. - one size" at bounding box center [205, 89] width 193 height 27
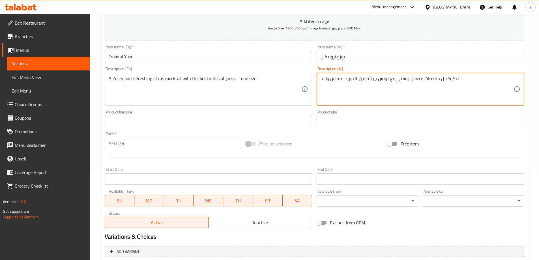
click at [449, 82] on textarea "مكوكتيل حمضيات منعش زيستي مع نوتس جريئة من اليوزو - مقاس واحد" at bounding box center [417, 89] width 193 height 27
paste textarea "كتيل"
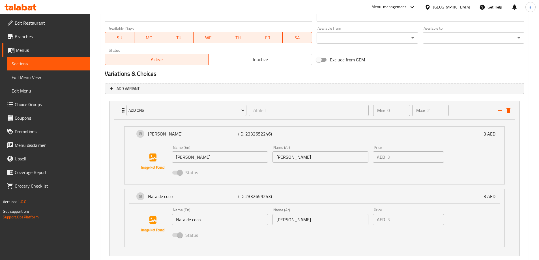
scroll to position [286, 0]
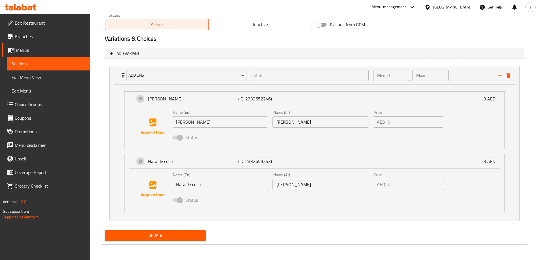
type textarea "موكتيل حمضيات منعش زيستي مع نوتس جريئة من اليوزو - مقاس واحد"
click at [194, 233] on span "Update" at bounding box center [155, 235] width 93 height 7
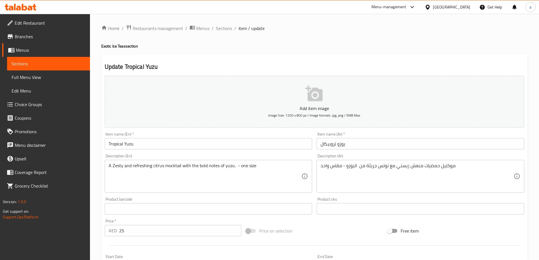
scroll to position [0, 0]
click at [226, 31] on span "Sections" at bounding box center [224, 28] width 16 height 7
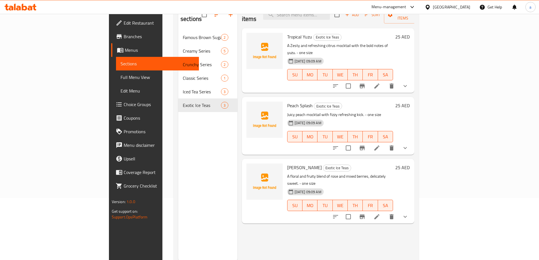
scroll to position [79, 0]
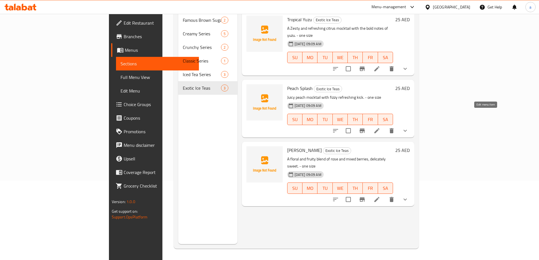
click at [379, 128] on icon at bounding box center [376, 130] width 5 height 5
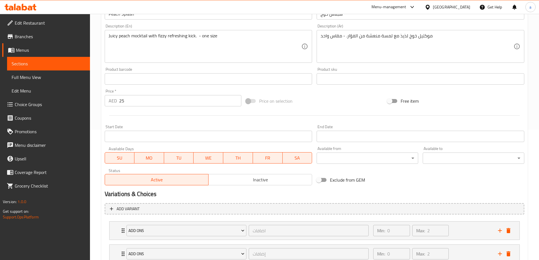
scroll to position [172, 0]
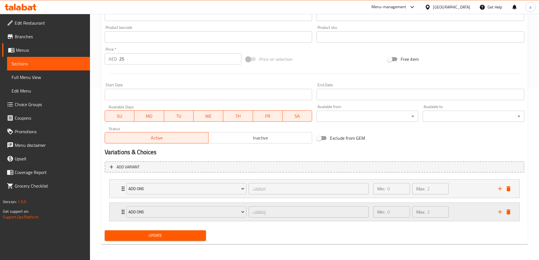
click at [457, 216] on div "Min: 0 ​ Max: 2 ​" at bounding box center [432, 212] width 125 height 18
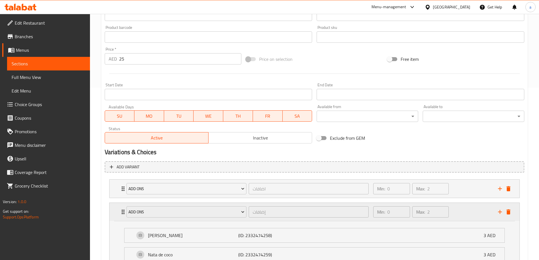
scroll to position [222, 0]
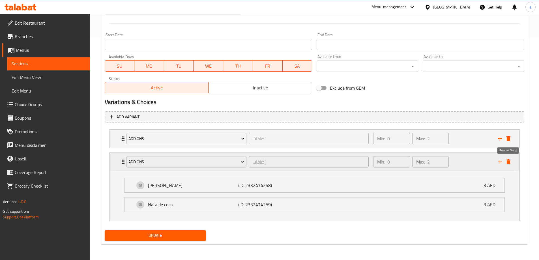
click at [509, 163] on icon "delete" at bounding box center [509, 161] width 4 height 5
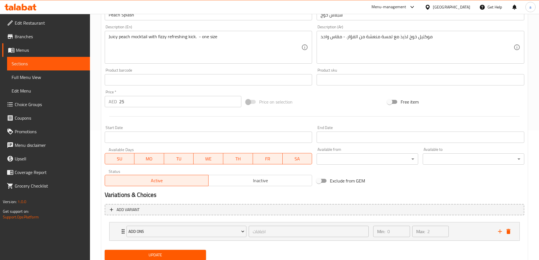
scroll to position [121, 0]
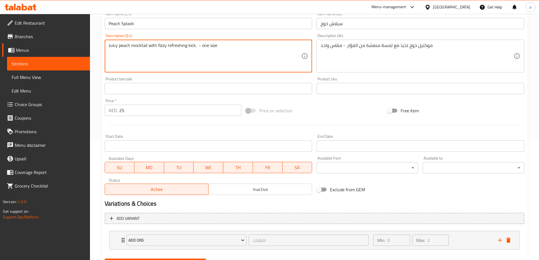
drag, startPoint x: 128, startPoint y: 42, endPoint x: 102, endPoint y: 48, distance: 26.5
click at [126, 54] on textarea "Juicy peach mocktail with fizzy refreshing kick. - one size" at bounding box center [205, 56] width 193 height 27
drag, startPoint x: 131, startPoint y: 48, endPoint x: 104, endPoint y: 52, distance: 27.3
click at [104, 52] on div "Description (En) Juicy peach mocktail with fizzy refreshing kick. - one size De…" at bounding box center [208, 52] width 212 height 43
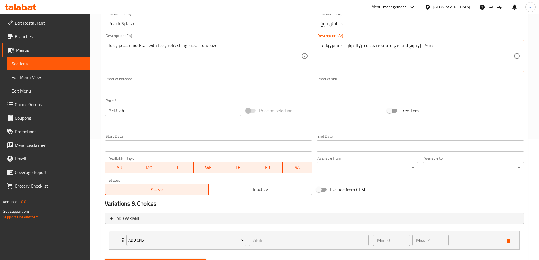
click at [401, 46] on textarea "موكتيل خوخ لذيذ مع لمسة منعشة من الفوّار. - مقاس واحد" at bounding box center [417, 56] width 193 height 27
click at [385, 49] on textarea "موكتيل خوخ جوسي مع لمسة منعشة من الفوّار. - مقاس واحد" at bounding box center [417, 56] width 193 height 27
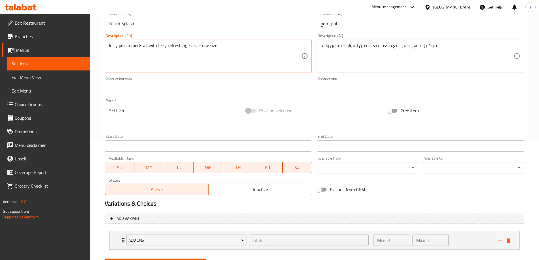
click at [164, 45] on textarea "Juicy peach mocktail with fizzy refreshing kick. - one size" at bounding box center [205, 56] width 193 height 27
click at [227, 48] on textarea "Juicy peach mocktail with fizzy refreshing kick. - one size" at bounding box center [205, 56] width 193 height 27
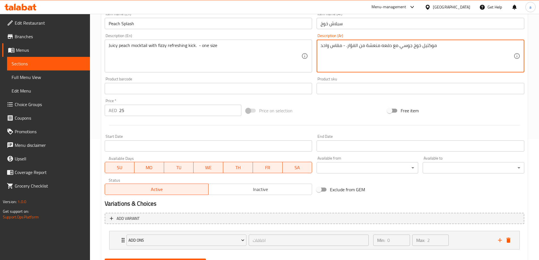
click at [355, 46] on textarea "موكتيل خوخ جوسي مع دفعه منعشة من الفوّار. - مقاس واحد" at bounding box center [417, 56] width 193 height 27
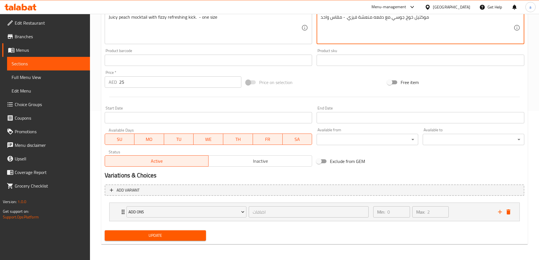
type textarea "موكتيل خوخ جوسي مع دفعه منعشة فيزي. - مقاس واحد"
click at [181, 237] on span "Update" at bounding box center [155, 235] width 93 height 7
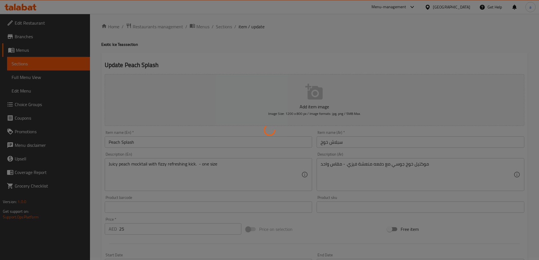
scroll to position [0, 0]
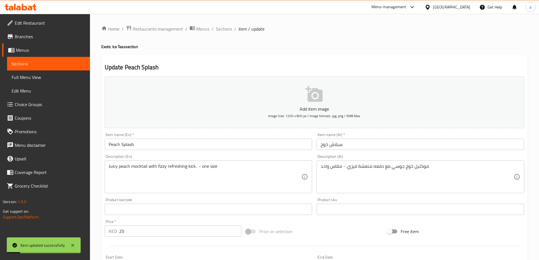
click at [128, 146] on input "Peach Splash" at bounding box center [209, 144] width 208 height 11
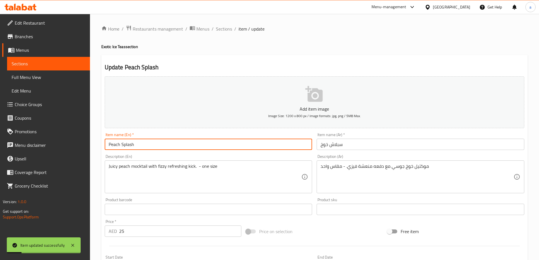
click at [128, 146] on input "Peach Splash" at bounding box center [209, 144] width 208 height 11
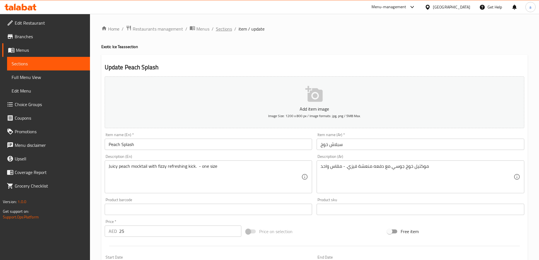
click at [220, 30] on span "Sections" at bounding box center [224, 28] width 16 height 7
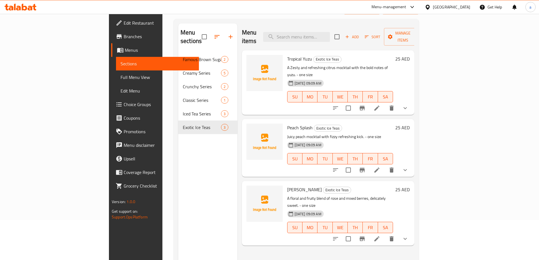
scroll to position [79, 0]
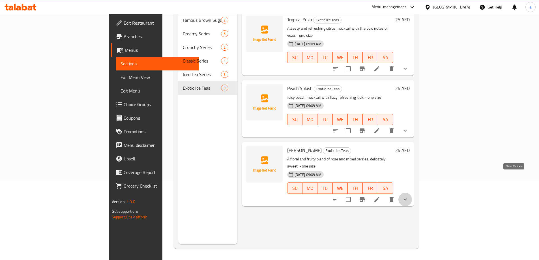
click at [409, 196] on icon "show more" at bounding box center [405, 199] width 7 height 7
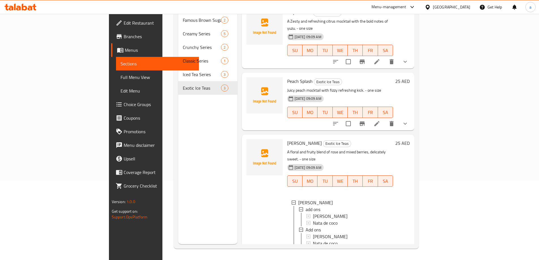
scroll to position [1, 0]
click at [385, 251] on li at bounding box center [377, 256] width 16 height 10
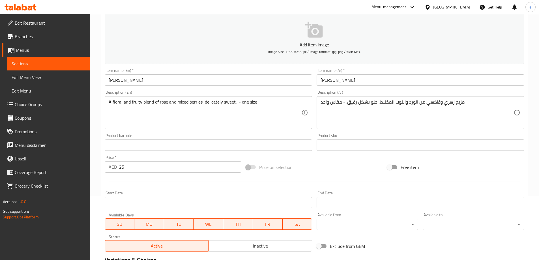
scroll to position [85, 0]
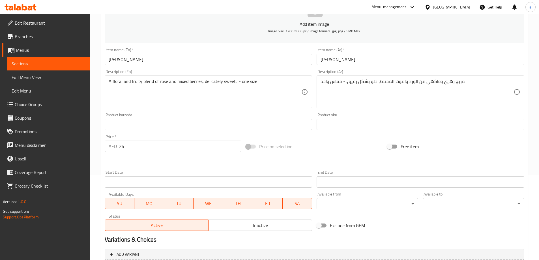
click at [153, 56] on input "Rose Berry" at bounding box center [209, 59] width 208 height 11
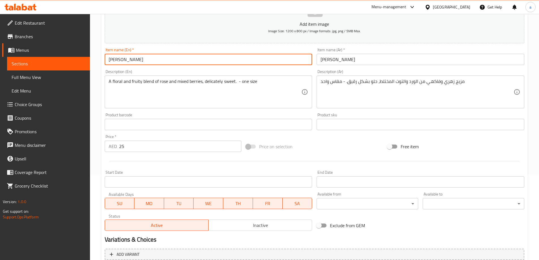
click at [153, 56] on input "Rose Berry" at bounding box center [209, 59] width 208 height 11
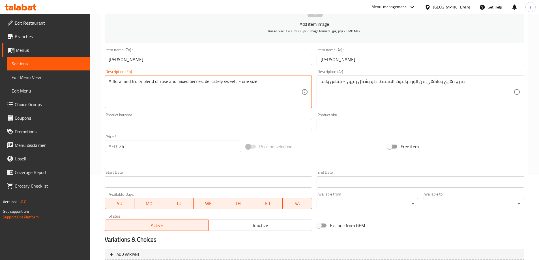
click at [213, 87] on textarea "A floral and fruity blend of rose and mixed berries, delicately sweet. - one si…" at bounding box center [205, 92] width 193 height 27
click at [208, 84] on textarea "A floral and fruity blend of rose and mixed berries, delicately sweet. - one si…" at bounding box center [205, 92] width 193 height 27
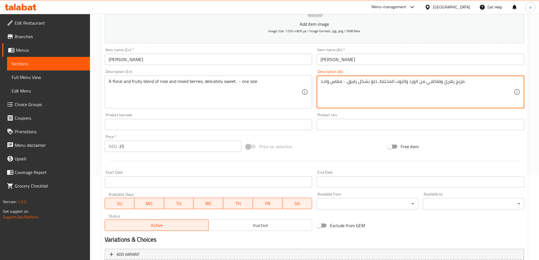
drag, startPoint x: 347, startPoint y: 83, endPoint x: 369, endPoint y: 94, distance: 24.6
type textarea "مزيج زهري وفاكهي من الورد والتوت المختلط، حلو ديلكتيلي. - مقاس واحد"
click at [369, 119] on div "Product sku Product sku" at bounding box center [421, 121] width 208 height 17
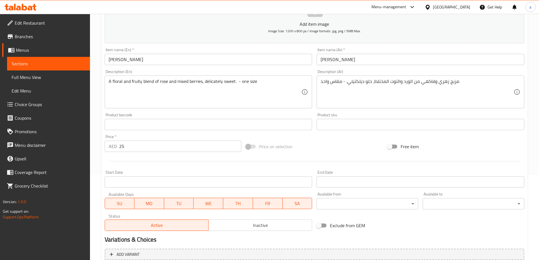
scroll to position [172, 0]
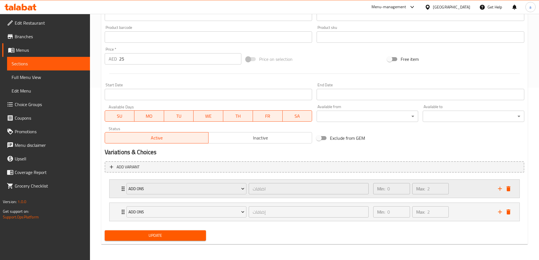
click at [455, 188] on div "Min: 0 ​ Max: 2 ​" at bounding box center [432, 189] width 125 height 18
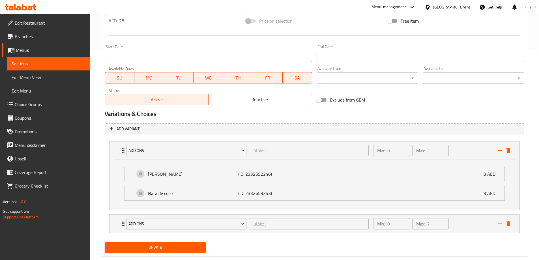
scroll to position [222, 0]
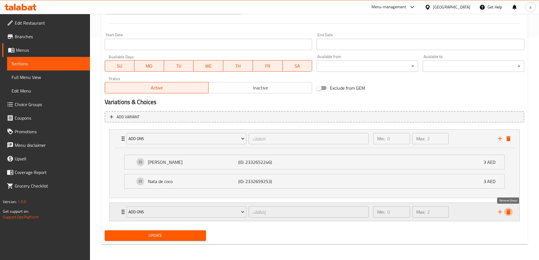
click at [508, 213] on icon "delete" at bounding box center [509, 211] width 4 height 5
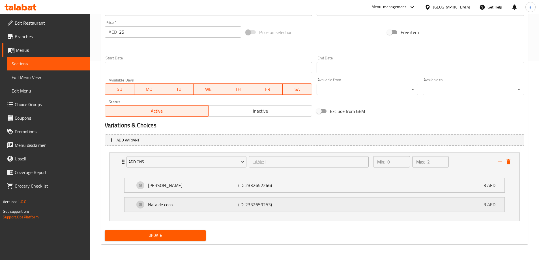
click at [460, 209] on div "Nata de coco (ID: 2332659253) 3 AED" at bounding box center [316, 205] width 363 height 14
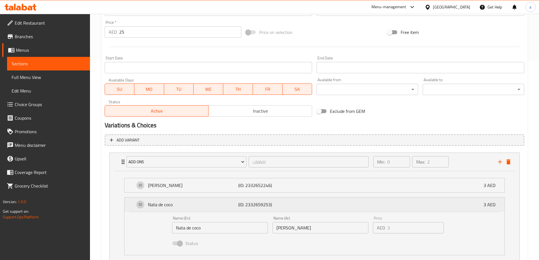
scroll to position [222, 0]
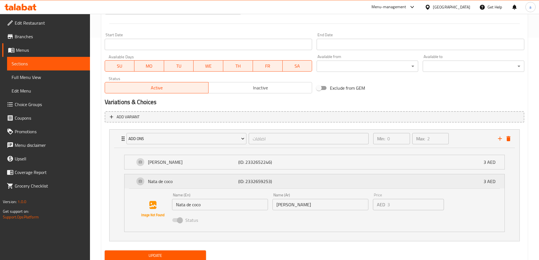
click at [404, 175] on div "Nata de coco (ID: 2332659253) 3 AED" at bounding box center [316, 181] width 363 height 14
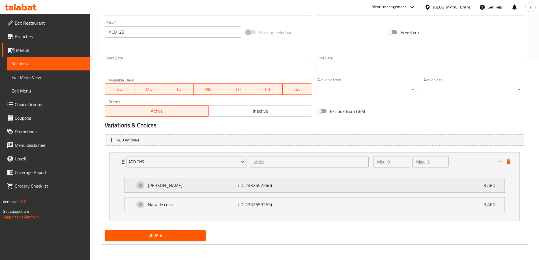
click at [383, 180] on div "Boba Pearl (ID: 2332652246) 3 AED" at bounding box center [316, 185] width 363 height 14
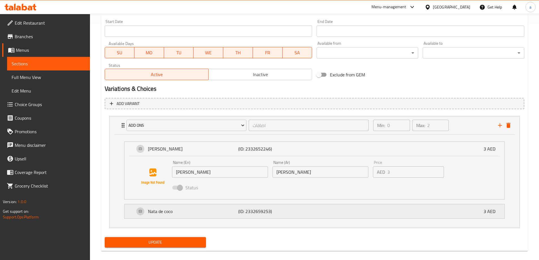
scroll to position [243, 0]
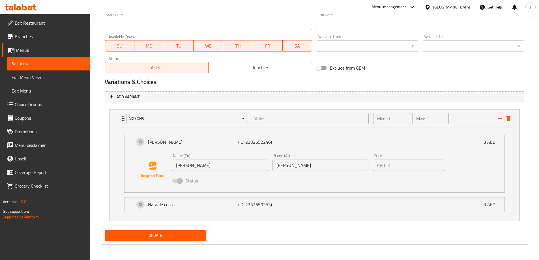
click at [179, 231] on button "Update" at bounding box center [156, 235] width 102 height 10
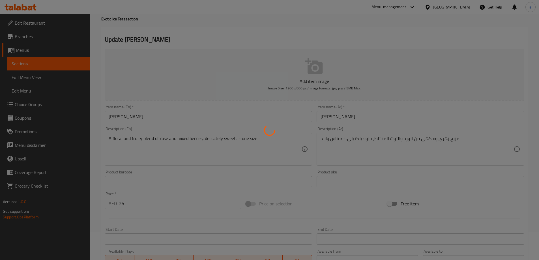
scroll to position [0, 0]
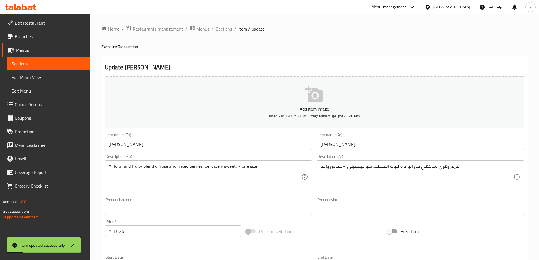
click at [223, 32] on span "Sections" at bounding box center [224, 28] width 16 height 7
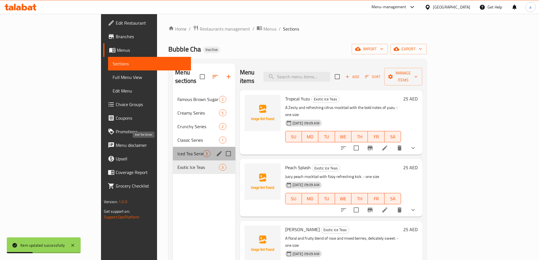
click at [177, 150] on span "Iced Tea Series" at bounding box center [190, 153] width 26 height 7
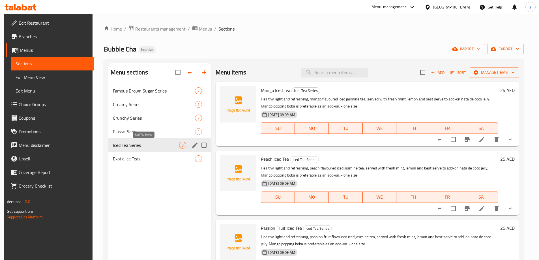
click at [128, 147] on span "Iced Tea Series" at bounding box center [146, 145] width 66 height 7
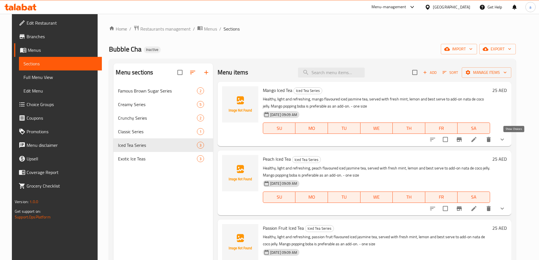
click at [506, 138] on icon "show more" at bounding box center [502, 139] width 7 height 7
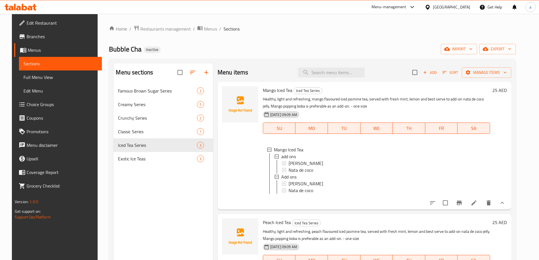
click at [477, 205] on icon at bounding box center [473, 202] width 5 height 5
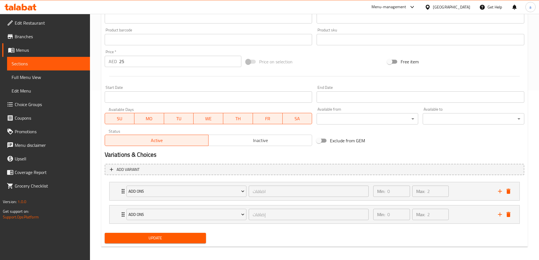
scroll to position [172, 0]
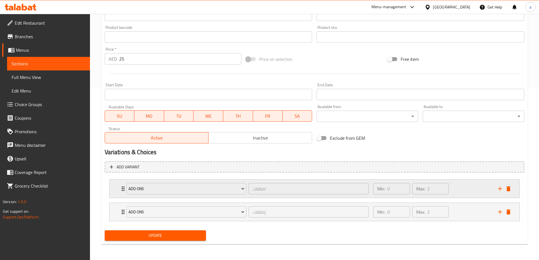
click at [468, 190] on div "Min: 0 ​ Max: 2 ​" at bounding box center [432, 189] width 125 height 18
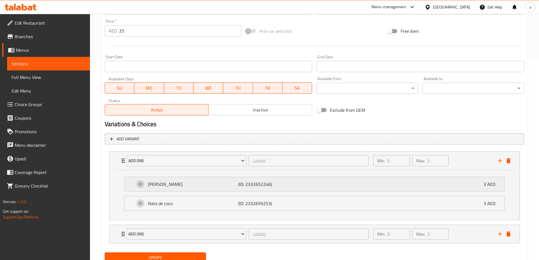
scroll to position [222, 0]
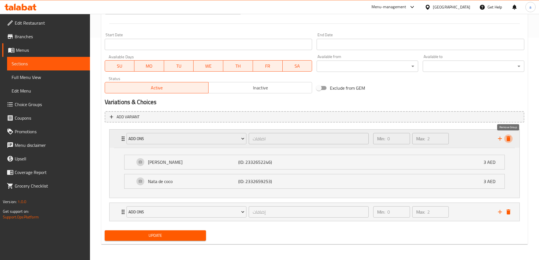
click at [510, 141] on icon "delete" at bounding box center [508, 138] width 7 height 7
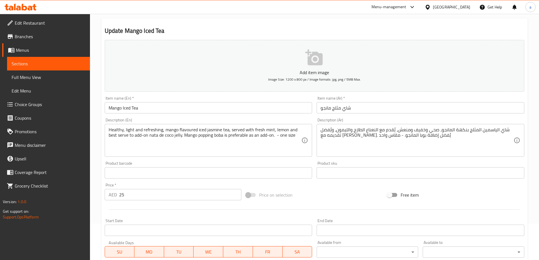
scroll to position [36, 0]
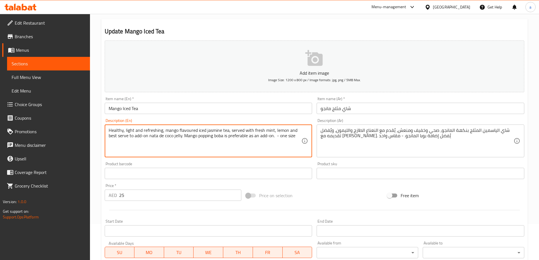
click at [218, 152] on textarea "Healthy, light and refreshing, mango flavoured iced jasmine tea, served with fr…" at bounding box center [205, 141] width 193 height 27
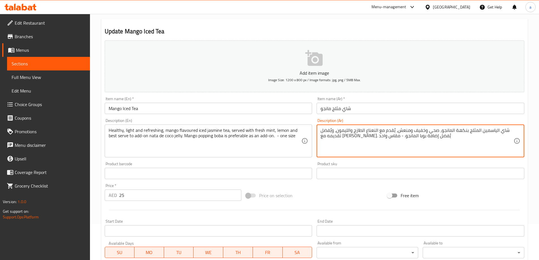
click at [350, 137] on textarea "شاي الياسمين المثلج بنكهة المانجو، صحي وخفيف ومنعش، يُقدم مع النعناع الطازج وال…" at bounding box center [417, 141] width 193 height 27
paste textarea "مشروب مانجو بوبينغ بوبا. - حجم"
click at [383, 136] on textarea "شاي الياسمين المثلج بنكهة المانجو، صحي وخفيف ومنعش، يُقدم مع النعناع الطازج وال…" at bounding box center [417, 141] width 193 height 27
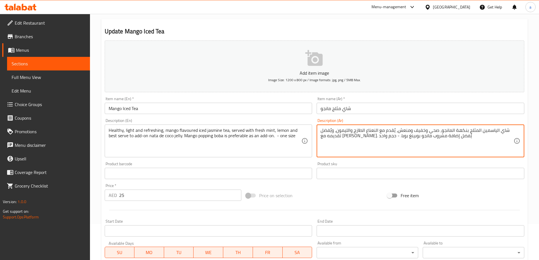
click at [383, 136] on textarea "شاي الياسمين المثلج بنكهة المانجو، صحي وخفيف ومنعش، يُقدم مع النعناع الطازج وال…" at bounding box center [417, 141] width 193 height 27
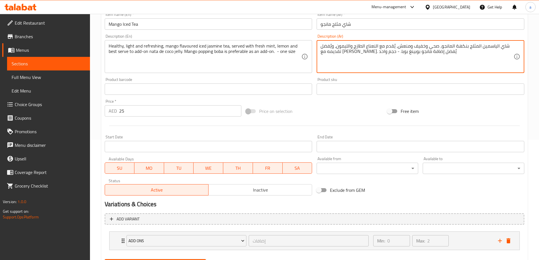
scroll to position [93, 0]
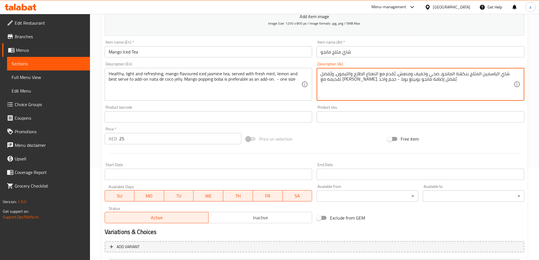
type textarea "شاي الياسمين المثلج بنكهة المانجو، صحي وخفيف ومنعش، يُقدم مع النعناع الطازج وال…"
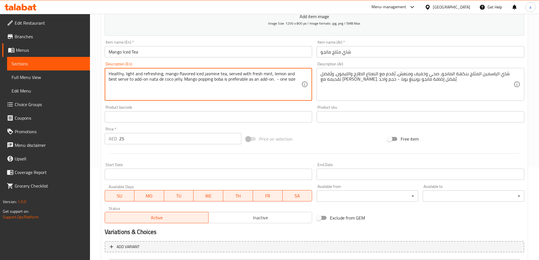
click at [206, 81] on textarea "Healthy, light and refreshing, mango flavored iced jasmine tea, served with fre…" at bounding box center [205, 84] width 193 height 27
drag, startPoint x: 206, startPoint y: 81, endPoint x: 193, endPoint y: 88, distance: 14.8
click at [193, 88] on textarea "Healthy, light and refreshing, mango flavored iced jasmine tea, served with fre…" at bounding box center [205, 84] width 193 height 27
click at [146, 81] on textarea "Healthy, light and refreshing, mango flavored iced jasmine tea, served with fre…" at bounding box center [205, 84] width 193 height 27
click at [147, 93] on textarea "Healthy, light and refreshing, mango flavored iced jasmine tea, served with fre…" at bounding box center [205, 84] width 193 height 27
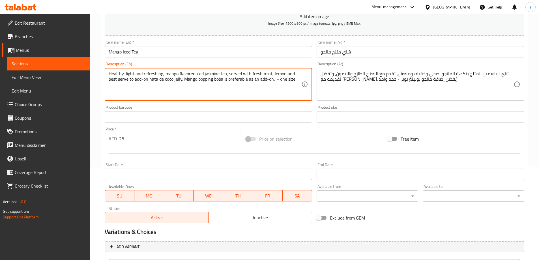
click at [188, 74] on textarea "Healthy, light and refreshing, mango flavored iced jasmine tea, served with fre…" at bounding box center [205, 84] width 193 height 27
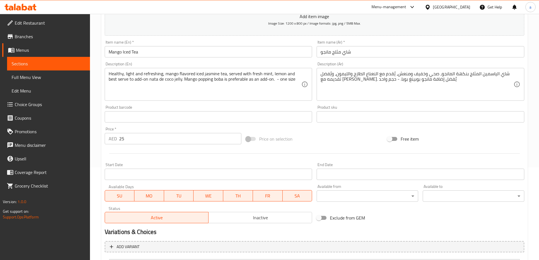
click at [192, 82] on textarea "Healthy, light and refreshing, mango flavored iced jasmine tea, served with fre…" at bounding box center [205, 84] width 193 height 27
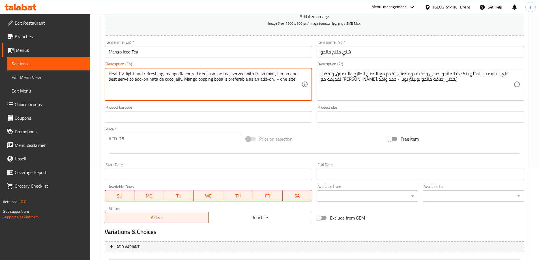
type textarea "Healthy, light and refreshing, mango flavoured iced jasmine tea, served with fr…"
click at [186, 72] on textarea "Healthy, light and refreshing, mango flavoured iced jasmine tea, served with fr…" at bounding box center [205, 84] width 193 height 27
click at [197, 102] on div "Description (En) Healthy, light and refreshing, mango flavoured iced jasmine te…" at bounding box center [208, 81] width 212 height 43
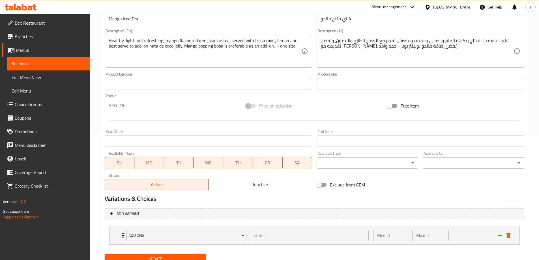
scroll to position [149, 0]
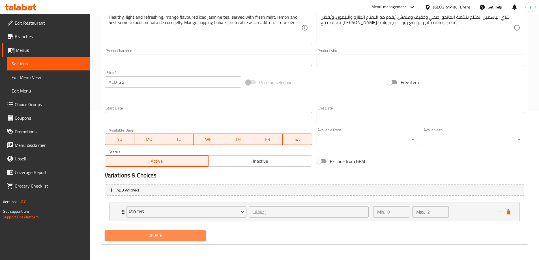
click at [180, 232] on button "Update" at bounding box center [156, 235] width 102 height 10
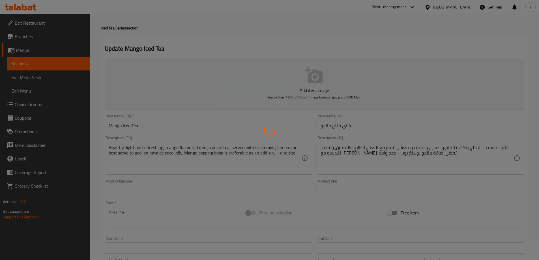
scroll to position [0, 0]
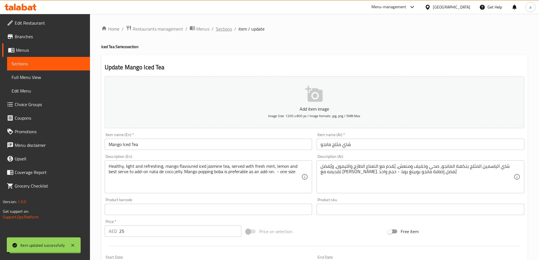
click at [223, 31] on span "Sections" at bounding box center [224, 28] width 16 height 7
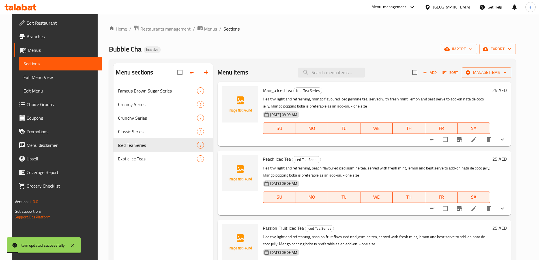
scroll to position [79, 0]
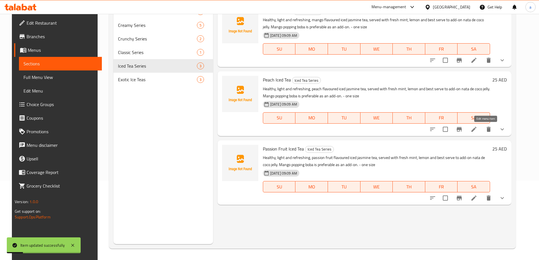
click at [477, 130] on icon at bounding box center [474, 129] width 7 height 7
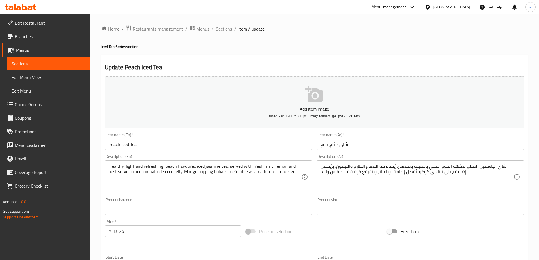
click at [217, 28] on span "Sections" at bounding box center [224, 28] width 16 height 7
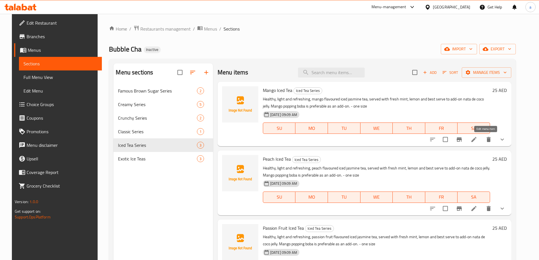
click at [477, 142] on icon at bounding box center [474, 139] width 7 height 7
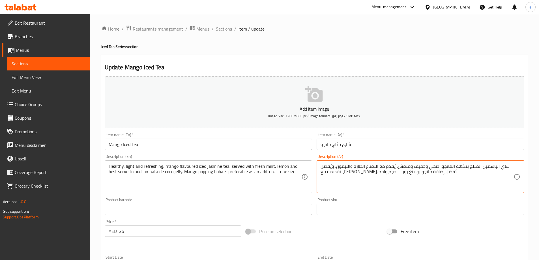
click at [378, 187] on textarea "شاي الياسمين المثلج بنكهة المانجو، صحي وخفيف ومنعش، يُقدم مع النعناع الطازج وال…" at bounding box center [417, 177] width 193 height 27
click at [226, 29] on span "Sections" at bounding box center [224, 28] width 16 height 7
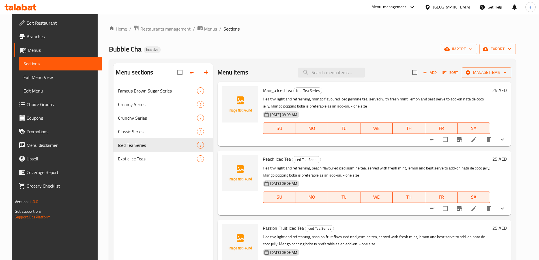
scroll to position [28, 0]
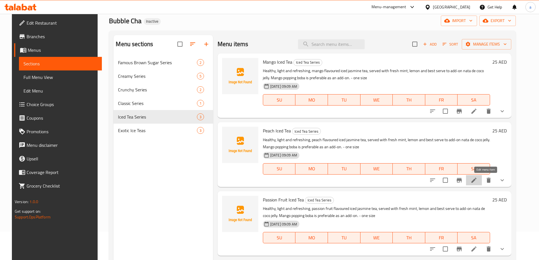
click at [477, 182] on icon at bounding box center [474, 180] width 7 height 7
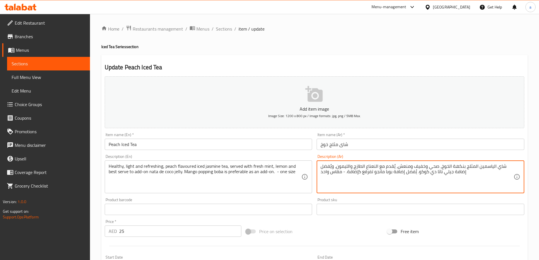
click at [407, 179] on textarea "شاي الياسمين المثلج بنكهة الخوخ، صحي وخفيف ومنعش، يُقدم مع النعناع الطازج واللي…" at bounding box center [417, 177] width 193 height 27
paste textarea "مانجو، صحي وخفيف ومنعش، يُقدم مع النعناع الطازج والليمون، ويُفضل تقديمه مع جيلي…"
click at [444, 164] on textarea "شاي الياسمين المثلج بنكهة المانجو، صحي وخفيف ومنعش، يُقدم مع النعناع الطازج وال…" at bounding box center [417, 177] width 193 height 27
click at [445, 165] on textarea "شاي الياسمين المثلج بنكهة المانجو، صحي وخفيف ومنعش، يُقدم مع النعناع الطازج وال…" at bounding box center [417, 177] width 193 height 27
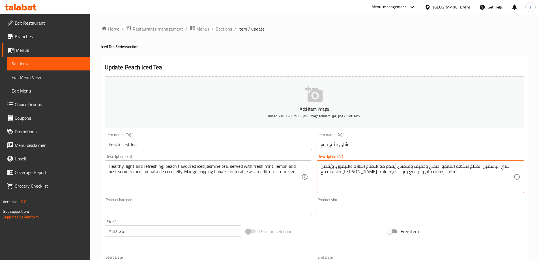
click at [445, 165] on textarea "شاي الياسمين المثلج بنكهة المانجو، صحي وخفيف ومنعش، يُقدم مع النعناع الطازج وال…" at bounding box center [417, 177] width 193 height 27
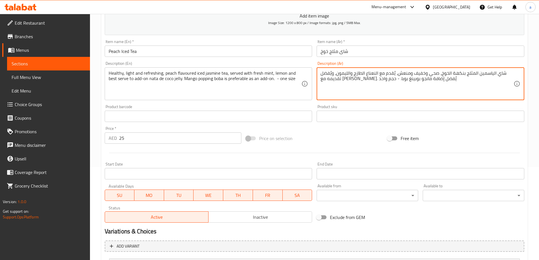
scroll to position [170, 0]
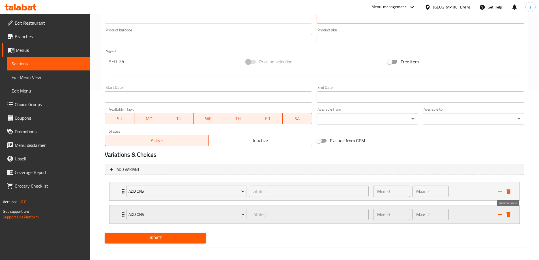
click at [511, 215] on icon "delete" at bounding box center [508, 214] width 7 height 7
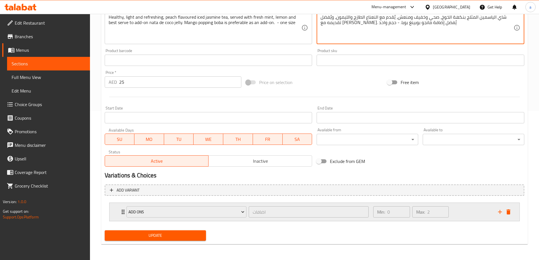
click at [457, 211] on div "Min: 0 ​ Max: 2 ​" at bounding box center [432, 212] width 125 height 18
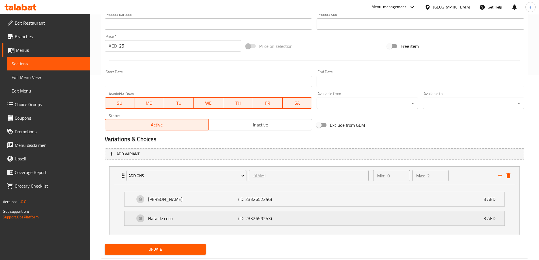
scroll to position [199, 0]
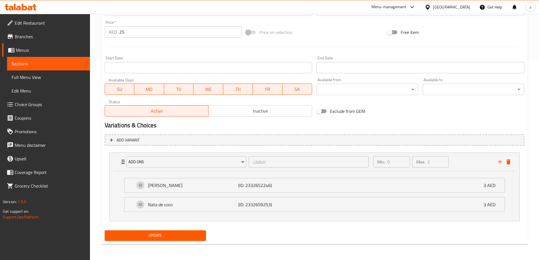
type textarea "شاي الياسمين المثلج بنكهة الخوخ، صحي وخفيف ومنعش، يُقدم مع النعناع الطازج واللي…"
click at [201, 236] on span "Update" at bounding box center [155, 235] width 93 height 7
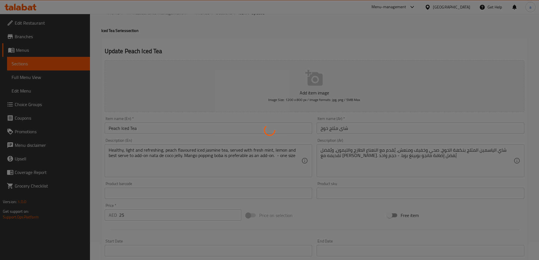
scroll to position [0, 0]
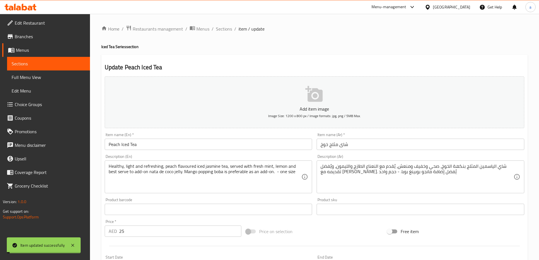
click at [220, 28] on span "Sections" at bounding box center [224, 28] width 16 height 7
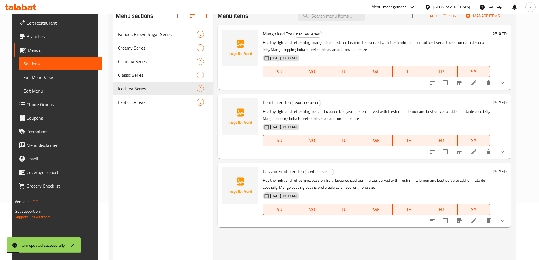
scroll to position [79, 0]
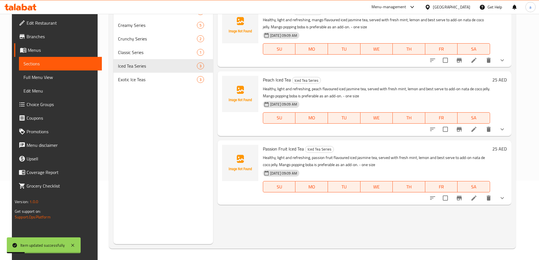
click at [477, 197] on icon at bounding box center [474, 198] width 7 height 7
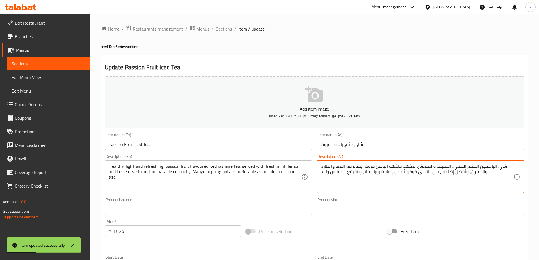
click at [452, 188] on textarea "شاي الياسمين المثلج الصحي، الخفيف والمنعش، بنكهة فاكهة الباشن فروت، يُقدم مع ال…" at bounding box center [417, 177] width 193 height 27
click at [439, 178] on textarea "شاي الياسمين المثلج الصحي، الخفيف والمنعش، بنكهة فاكهة الباشن فروت، يُقدم مع ال…" at bounding box center [417, 177] width 193 height 27
click at [428, 180] on textarea "شاي الياسمين المثلج الصحي، الخفيف والمنعش، بنكهة فاكهة الباشن فروت، يُقدم مع ال…" at bounding box center [417, 177] width 193 height 27
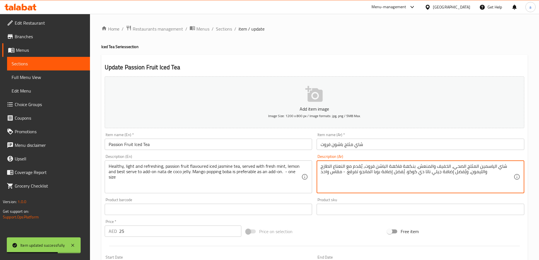
click at [428, 180] on textarea "شاي الياسمين المثلج الصحي، الخفيف والمنعش، بنكهة فاكهة الباشن فروت، يُقدم مع ال…" at bounding box center [417, 177] width 193 height 27
paste textarea "نكهة المانجو، صحي وخفيف ومنعش، يُقدم مع النعناع الطازج والليمون، ويُفضل تقديمه …"
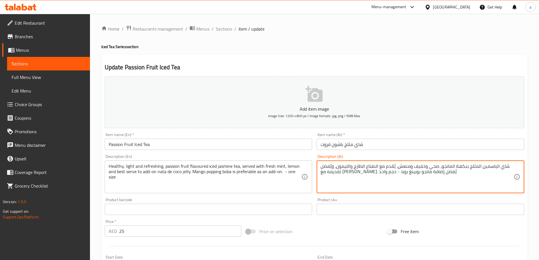
click at [443, 168] on textarea "شاي الياسمين المثلج بنكهة المانجو، صحي وخفيف ومنعش، يُقدم مع النعناع الطازج وال…" at bounding box center [417, 177] width 193 height 27
click at [414, 189] on textarea "شاي الياسمين المثلج بنكهة باشون فروت ، صحي وخفيف ومنعش، يُقدم مع النعناع الطازج…" at bounding box center [417, 177] width 193 height 27
type textarea "شاي الياسمين المثلج بنكهة باشون فروت ، صحي وخفيف ومنعش، يُقدم مع النعناع الطازج…"
click at [431, 199] on div "Product sku Product sku" at bounding box center [421, 206] width 208 height 17
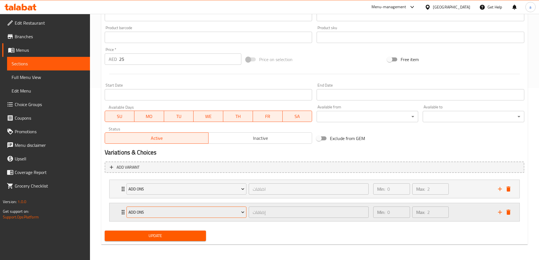
scroll to position [172, 0]
click at [510, 214] on icon "delete" at bounding box center [509, 211] width 4 height 5
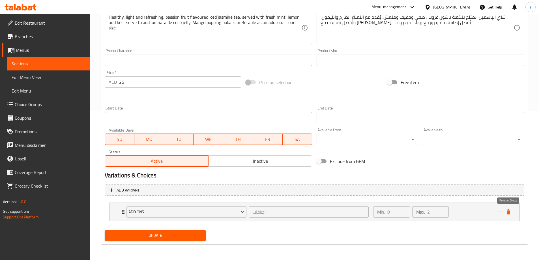
scroll to position [149, 0]
click at [471, 213] on div "Min: 0 ​ Max: 2 ​" at bounding box center [432, 212] width 125 height 18
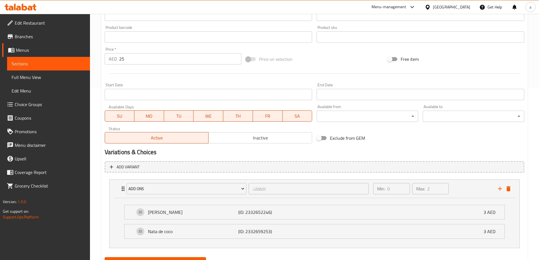
scroll to position [199, 0]
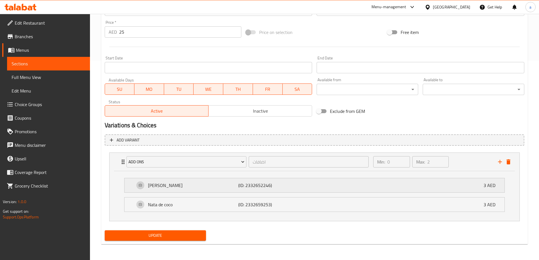
click at [420, 185] on div "Boba Pearl (ID: 2332652246) 3 AED" at bounding box center [316, 185] width 363 height 14
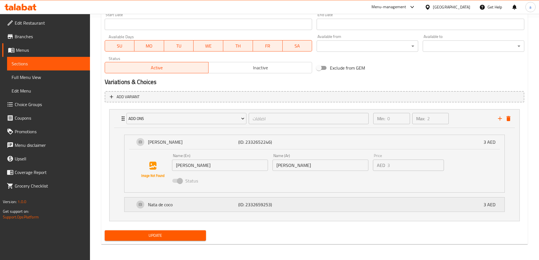
click at [376, 200] on div "Nata de coco (ID: 2332659253) 3 AED" at bounding box center [316, 205] width 363 height 14
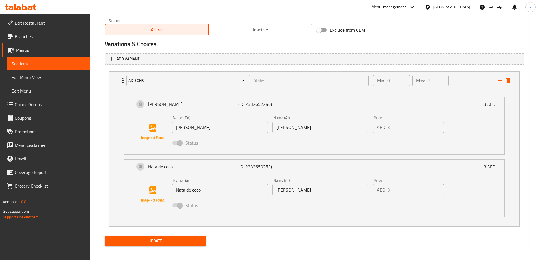
scroll to position [286, 0]
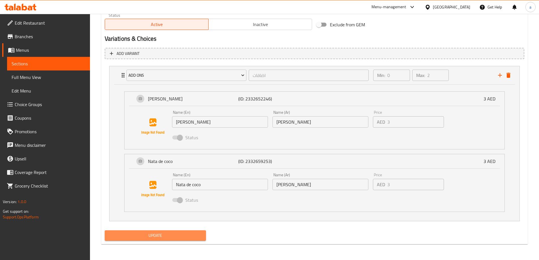
click at [191, 237] on span "Update" at bounding box center [155, 235] width 93 height 7
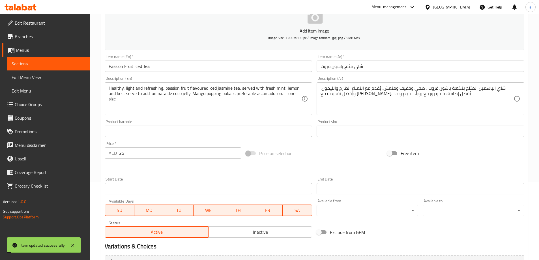
scroll to position [0, 0]
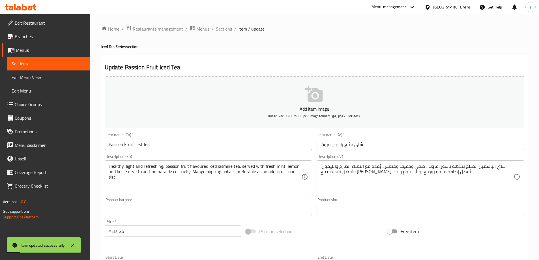
click at [224, 31] on span "Sections" at bounding box center [224, 28] width 16 height 7
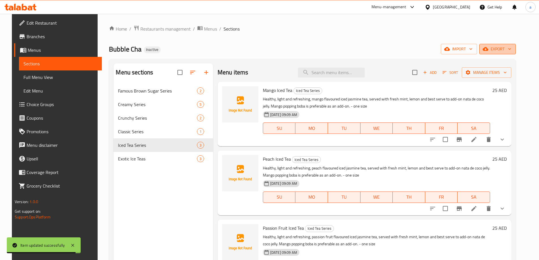
click at [503, 49] on span "export" at bounding box center [497, 49] width 27 height 7
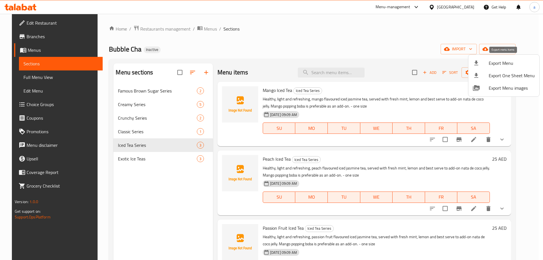
click at [492, 62] on span "Export Menu" at bounding box center [512, 63] width 46 height 7
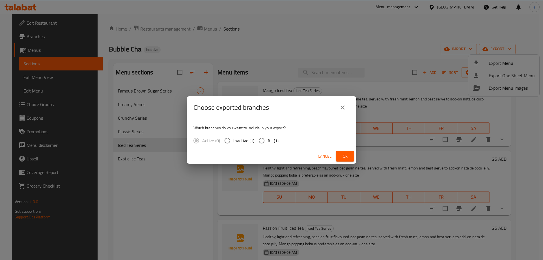
click at [262, 139] on input "All (1)" at bounding box center [262, 141] width 12 height 12
radio input "true"
click at [342, 156] on span "Ok" at bounding box center [345, 156] width 9 height 7
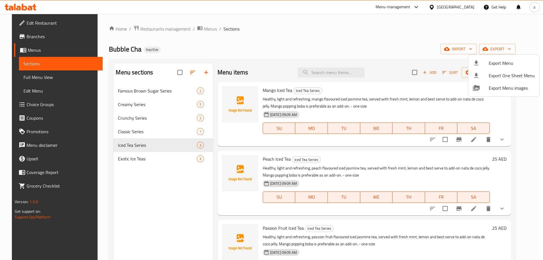
click at [37, 80] on div at bounding box center [271, 130] width 543 height 260
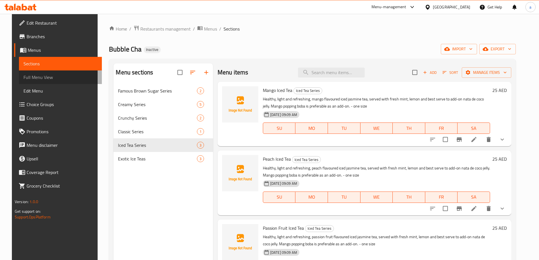
click at [37, 80] on span "Full Menu View" at bounding box center [60, 77] width 74 height 7
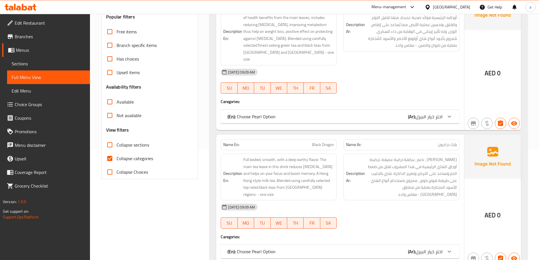
scroll to position [141, 0]
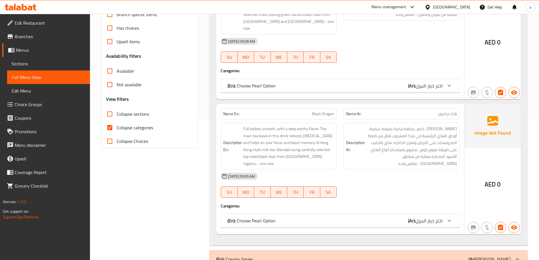
click at [135, 117] on span "Collapse sections" at bounding box center [133, 114] width 33 height 7
click at [117, 118] on input "Collapse sections" at bounding box center [110, 114] width 14 height 14
checkbox input "true"
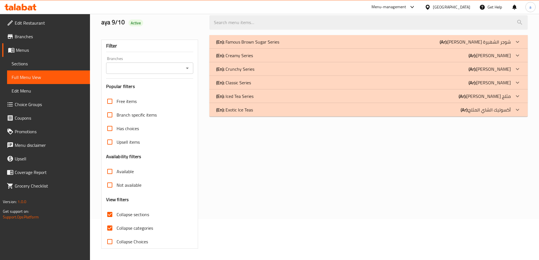
click at [122, 131] on div "Free items Branch specific items Has choices Upsell items Availability filters …" at bounding box center [149, 172] width 87 height 154
click at [124, 233] on label "Collapse categories" at bounding box center [128, 228] width 50 height 14
click at [117, 233] on input "Collapse categories" at bounding box center [110, 228] width 14 height 14
checkbox input "false"
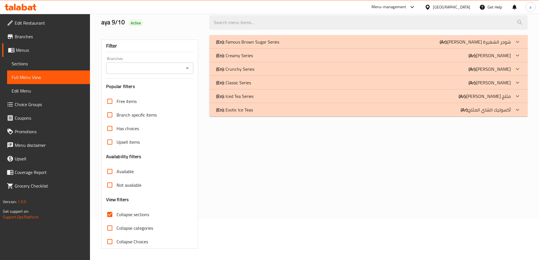
click at [249, 109] on p "(En): Exotic Ice Teas" at bounding box center [234, 109] width 37 height 7
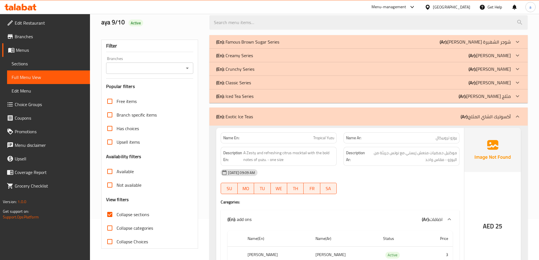
click at [256, 99] on div "(En): Iced Tea Series (Ar): سيريس شاي مثلج" at bounding box center [363, 96] width 295 height 7
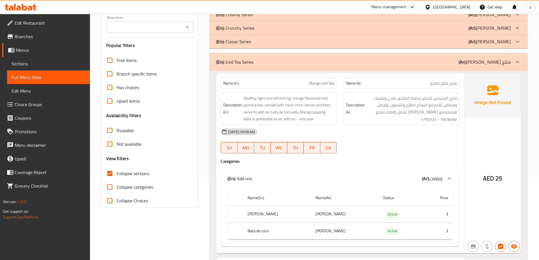
scroll to position [0, 0]
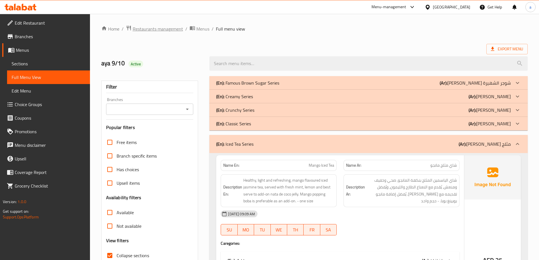
click at [169, 29] on span "Restaurants management" at bounding box center [158, 28] width 50 height 7
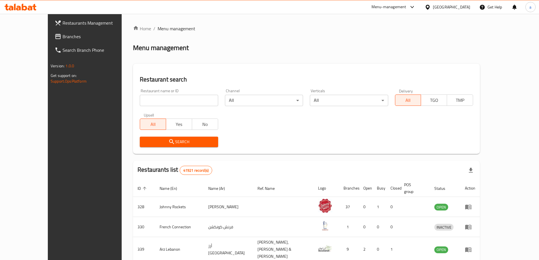
click at [449, 9] on div "United Arab Emirates" at bounding box center [451, 7] width 37 height 6
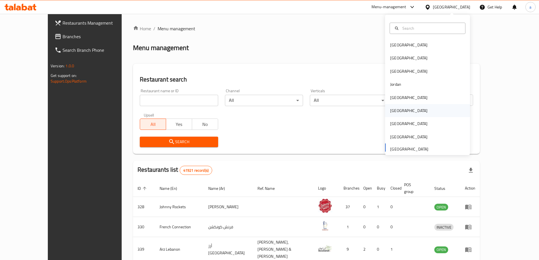
click at [402, 113] on div "Oman" at bounding box center [427, 110] width 85 height 13
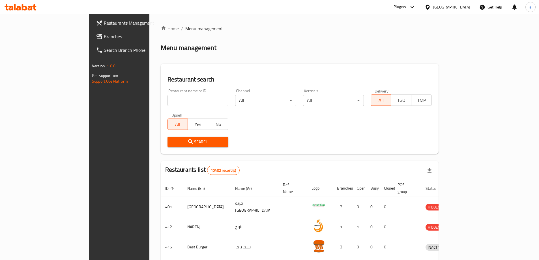
click at [467, 11] on div "Oman" at bounding box center [447, 7] width 55 height 14
click at [168, 99] on input "search" at bounding box center [198, 100] width 61 height 11
click at [168, 103] on input "search" at bounding box center [198, 100] width 61 height 11
paste input "780177"
type input "780177"
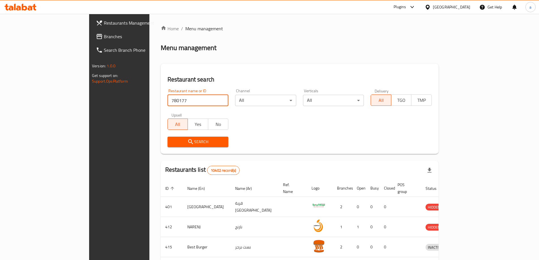
click at [104, 38] on span "Branches" at bounding box center [139, 36] width 71 height 7
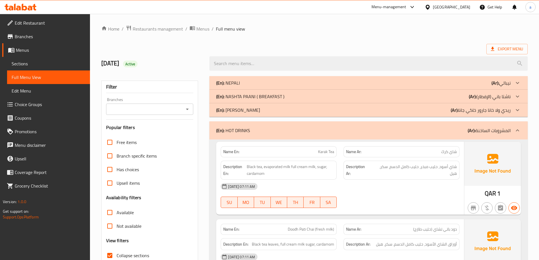
scroll to position [1052, 0]
